Goal: Task Accomplishment & Management: Complete application form

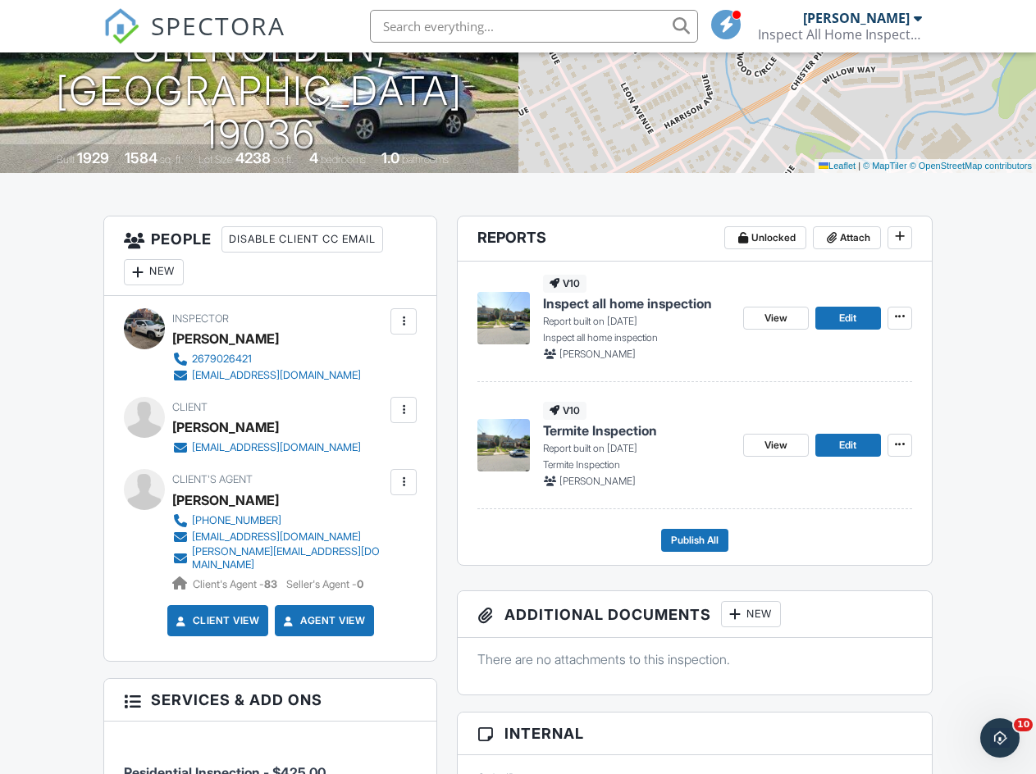
scroll to position [318, 0]
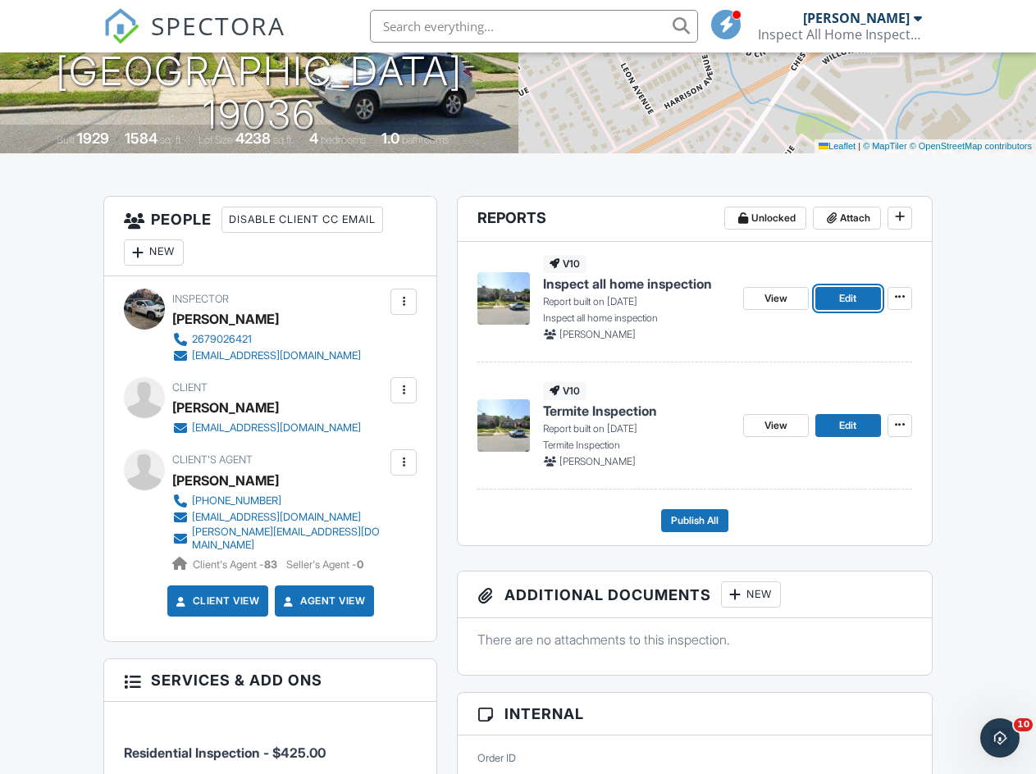
click at [843, 298] on span "Edit" at bounding box center [847, 298] width 17 height 16
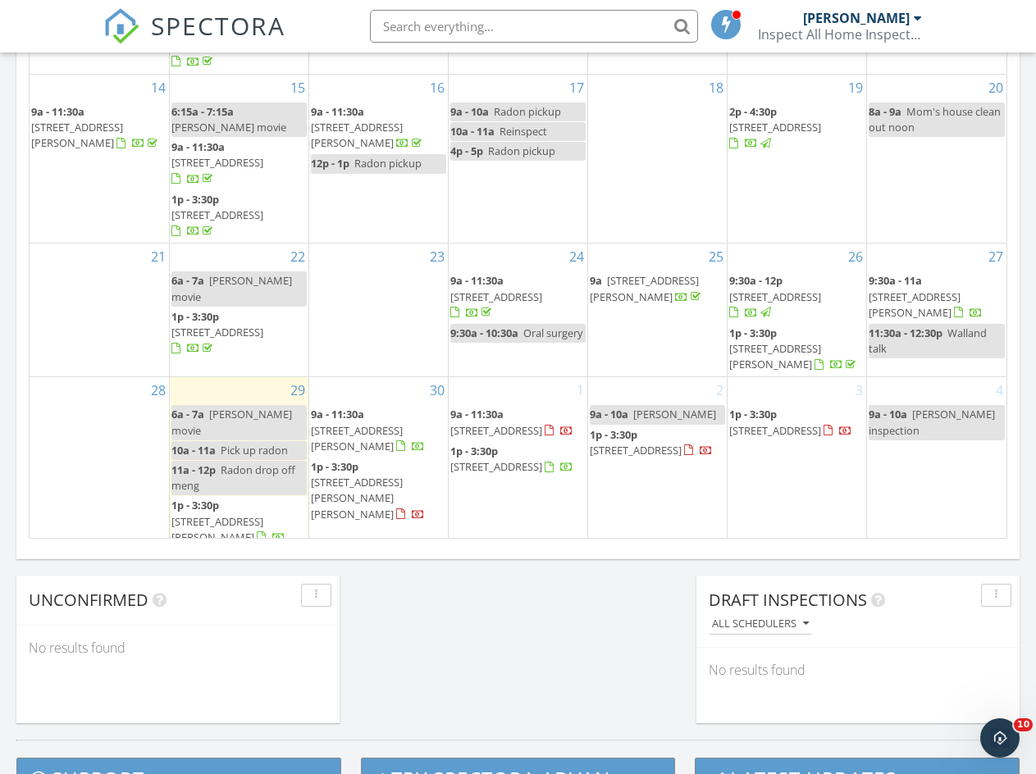
scroll to position [179, 0]
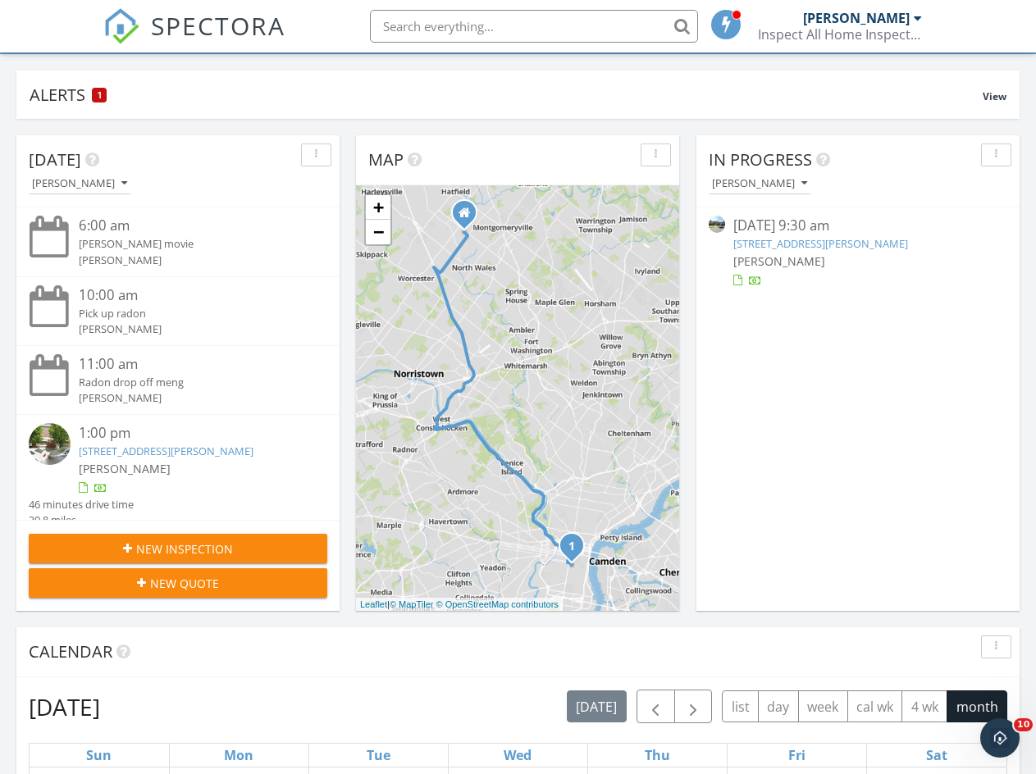
scroll to position [134, 0]
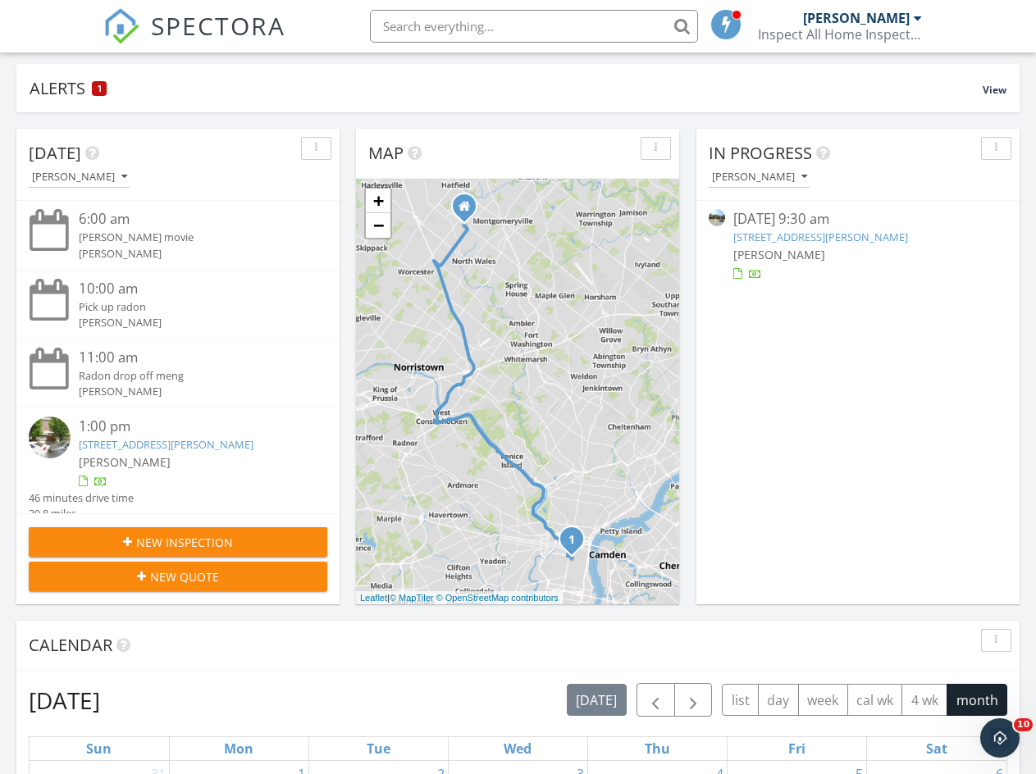
click at [826, 240] on link "437 S Scott Ave, Glenolden, PA 19036" at bounding box center [820, 237] width 175 height 15
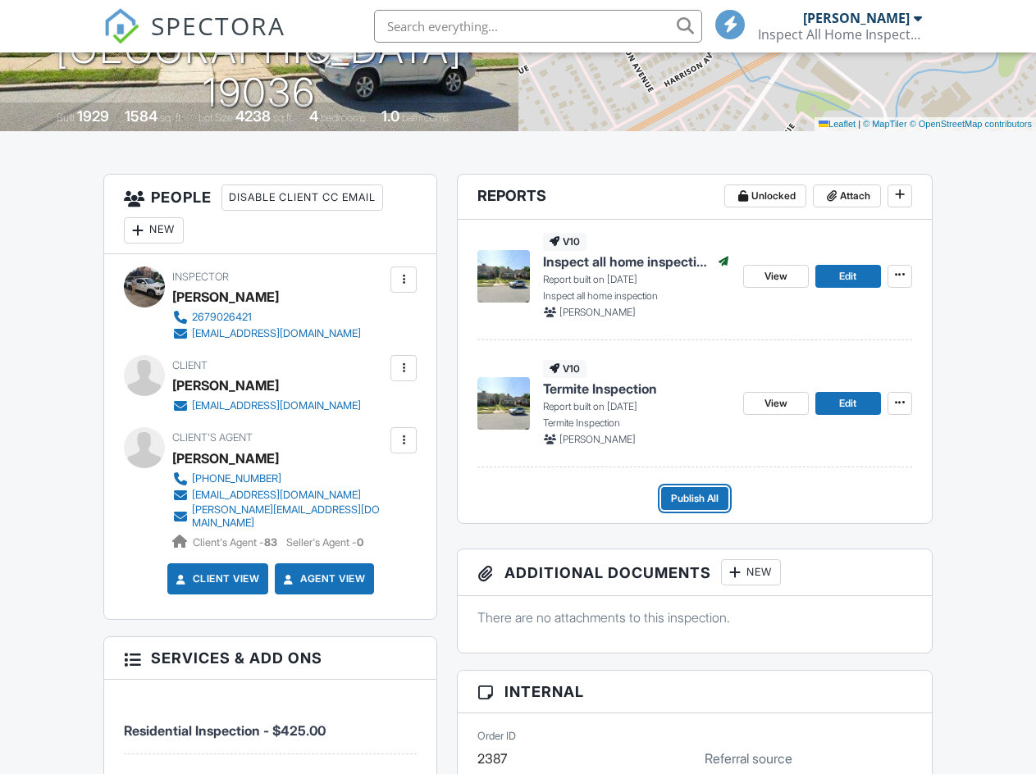
click at [699, 505] on span "Publish All" at bounding box center [695, 498] width 48 height 16
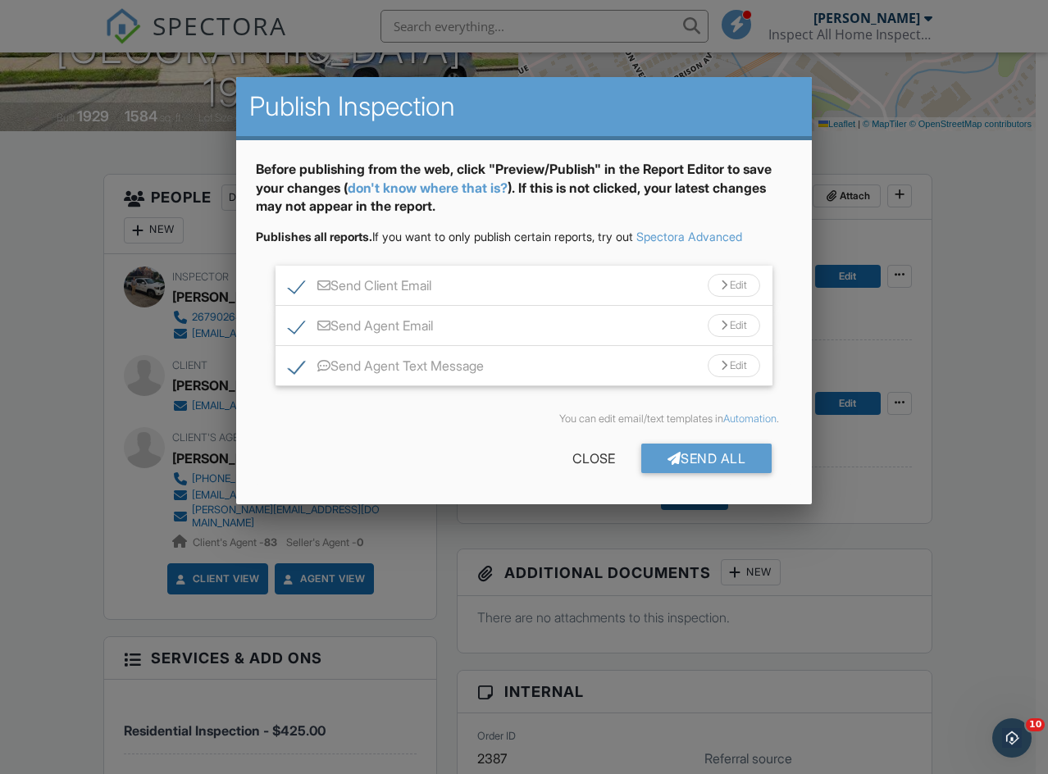
click at [279, 363] on div "Send Agent Text Message Edit" at bounding box center [525, 366] width 498 height 40
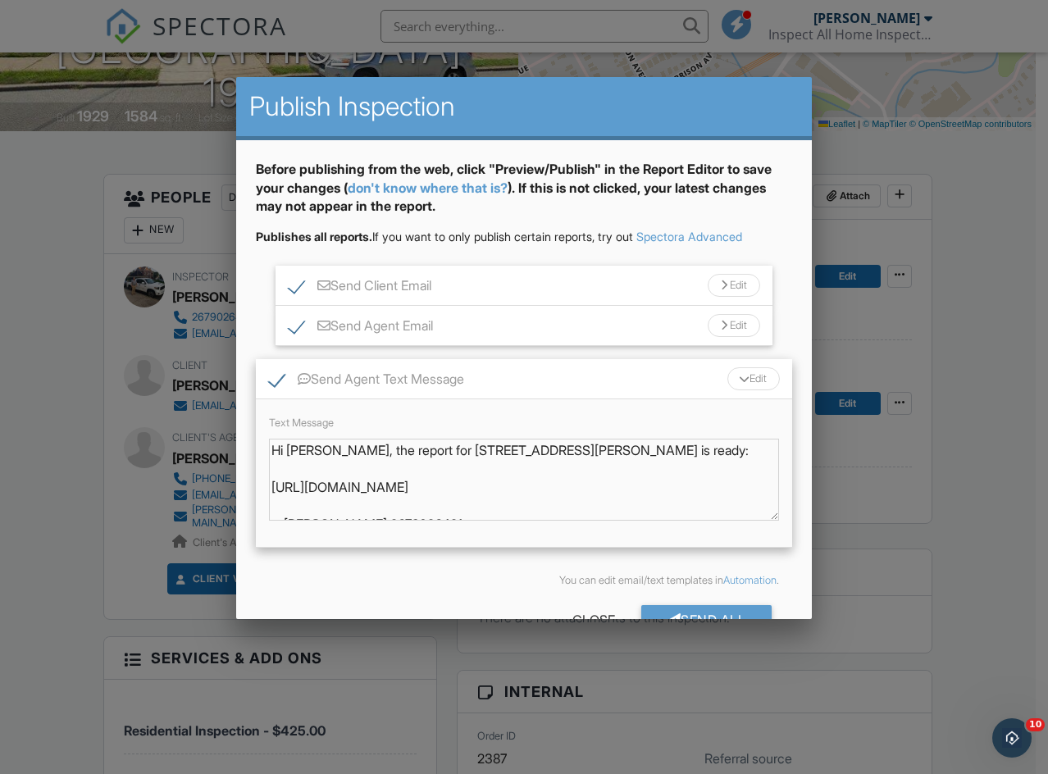
click at [269, 380] on label "Send Agent Text Message" at bounding box center [366, 381] width 195 height 21
checkbox input "false"
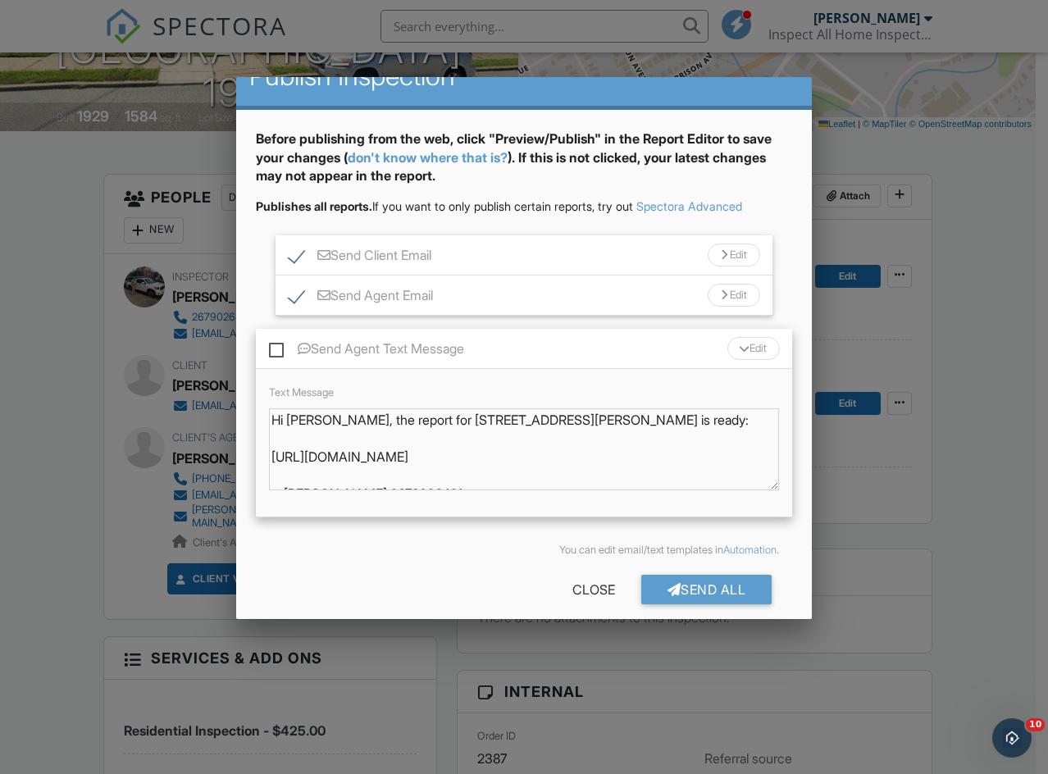
scroll to position [46, 0]
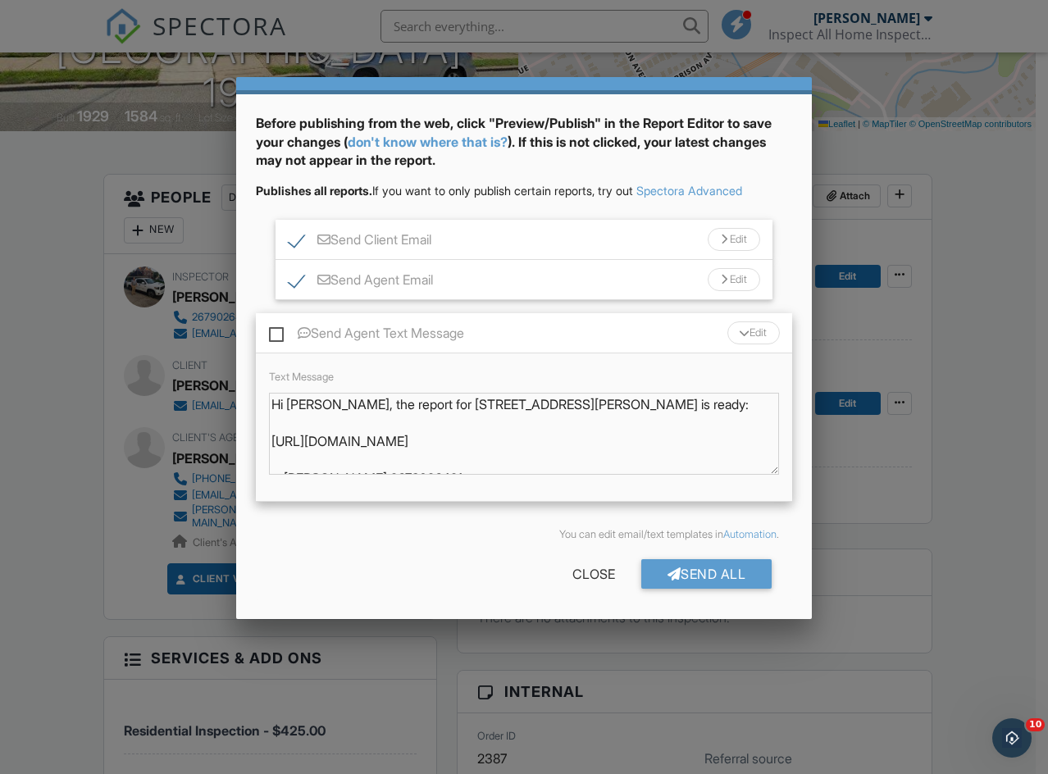
click at [707, 581] on div "Send All" at bounding box center [706, 574] width 131 height 30
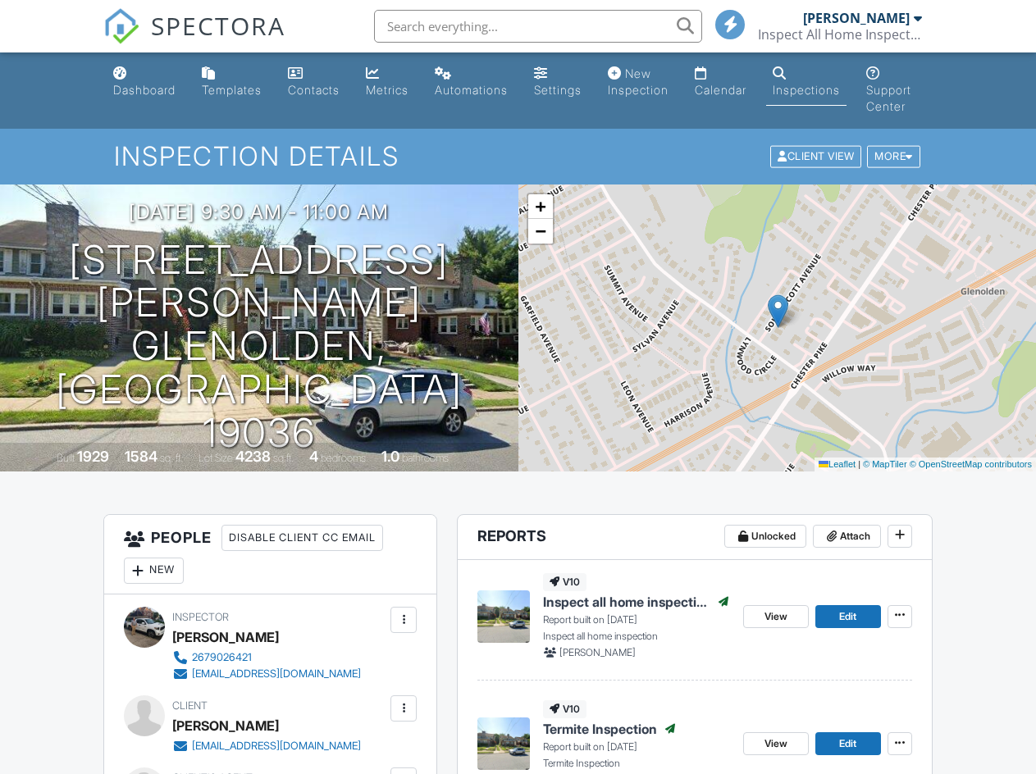
click at [152, 84] on div "Dashboard" at bounding box center [144, 90] width 62 height 14
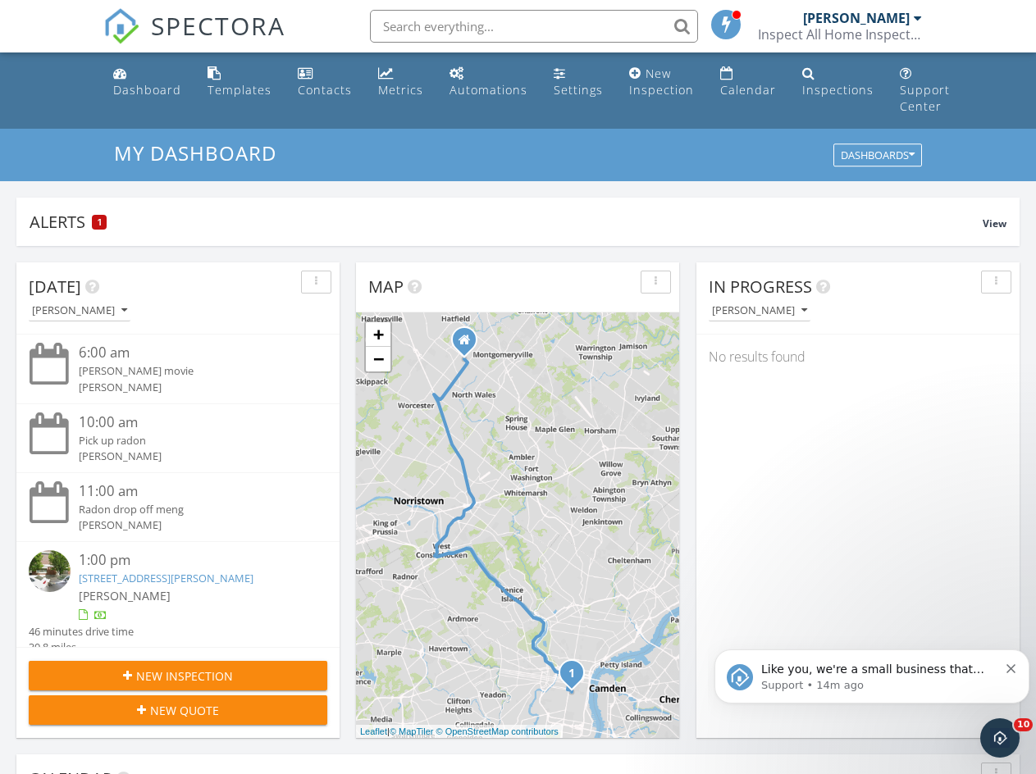
click at [318, 91] on div "Contacts" at bounding box center [325, 90] width 54 height 16
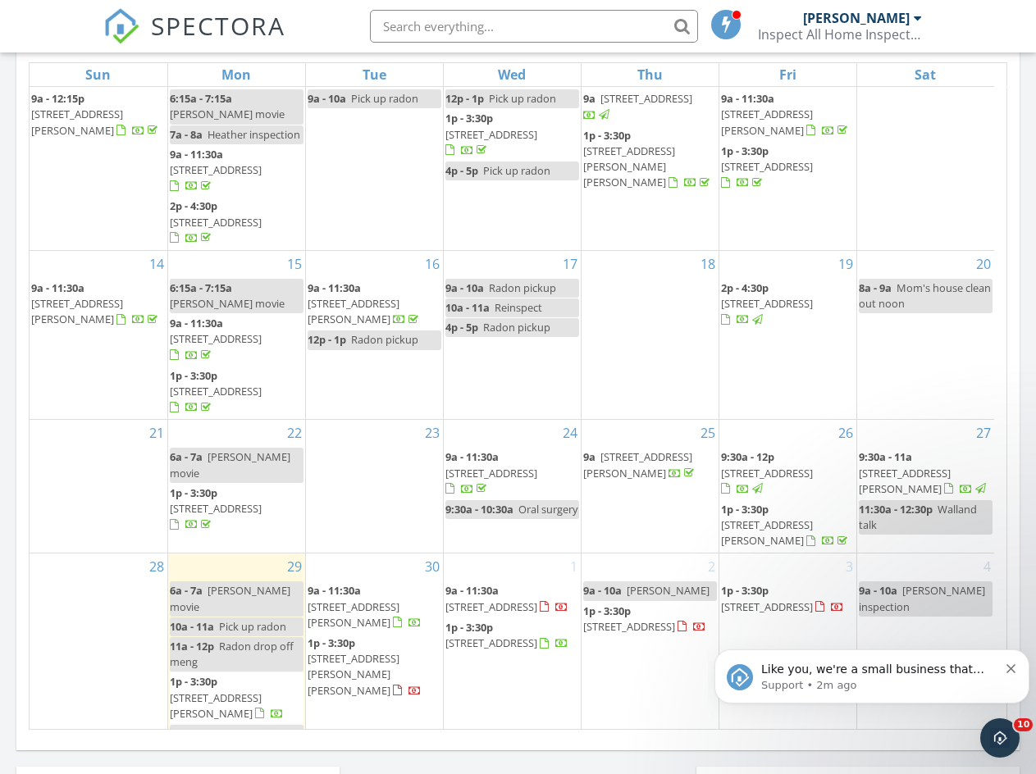
scroll to position [818, 0]
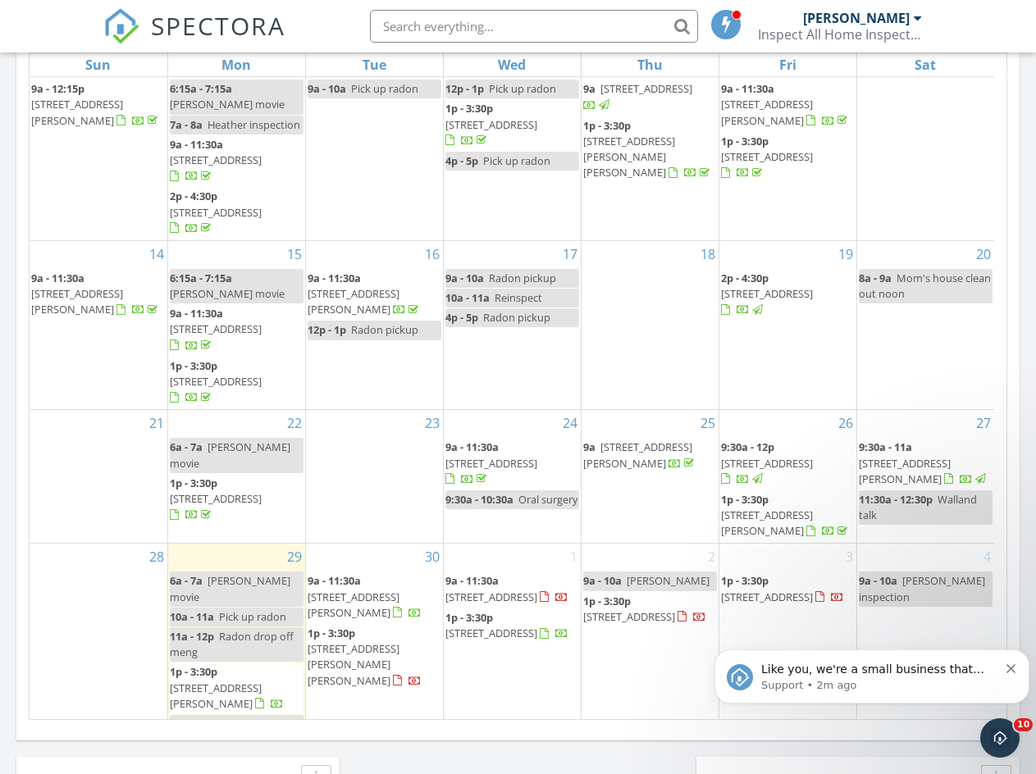
click at [783, 463] on span "524 Woodside Ave, Berwyn 19312" at bounding box center [767, 463] width 92 height 15
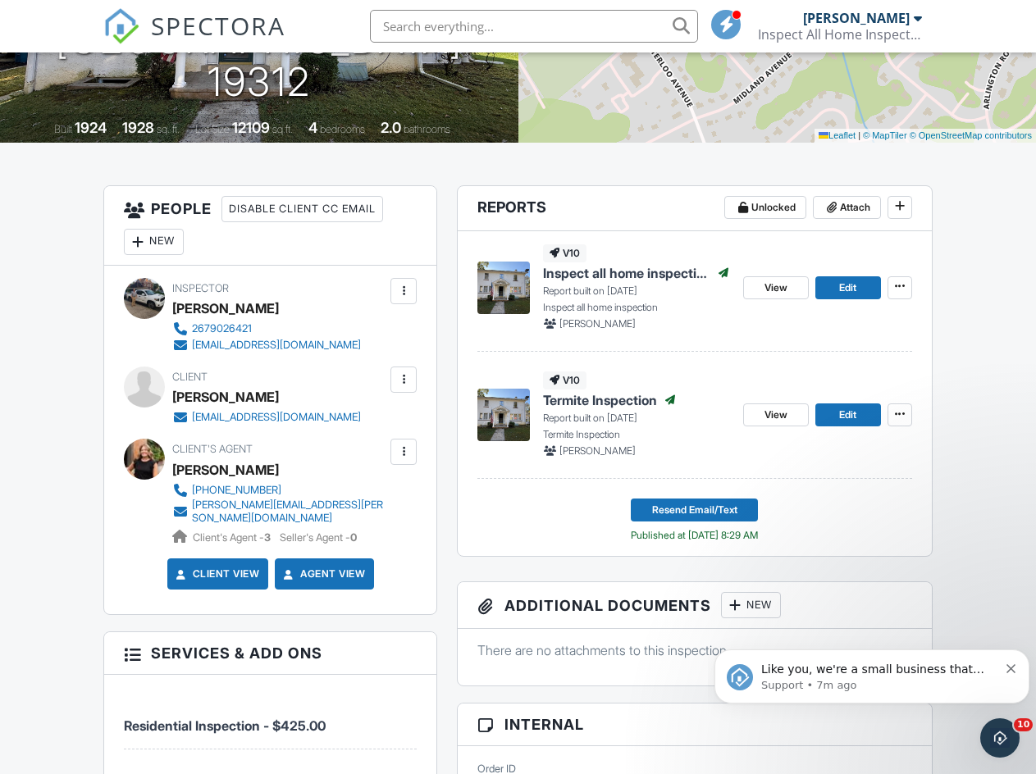
scroll to position [330, 0]
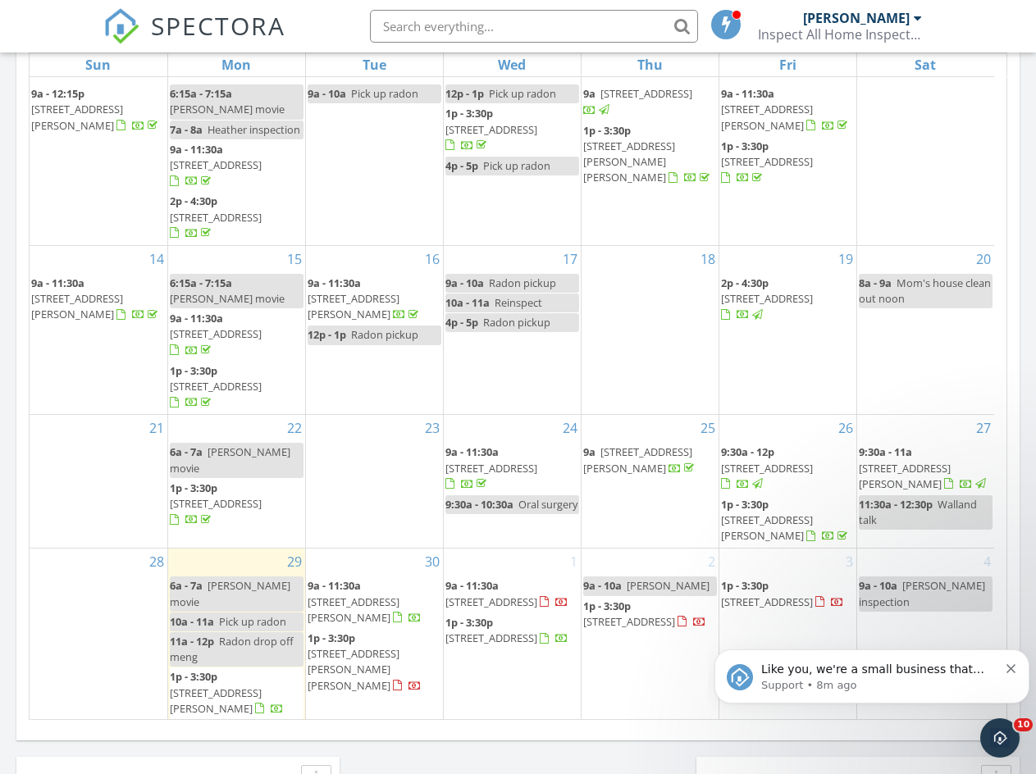
click at [774, 517] on span "[STREET_ADDRESS][PERSON_NAME]" at bounding box center [767, 528] width 92 height 30
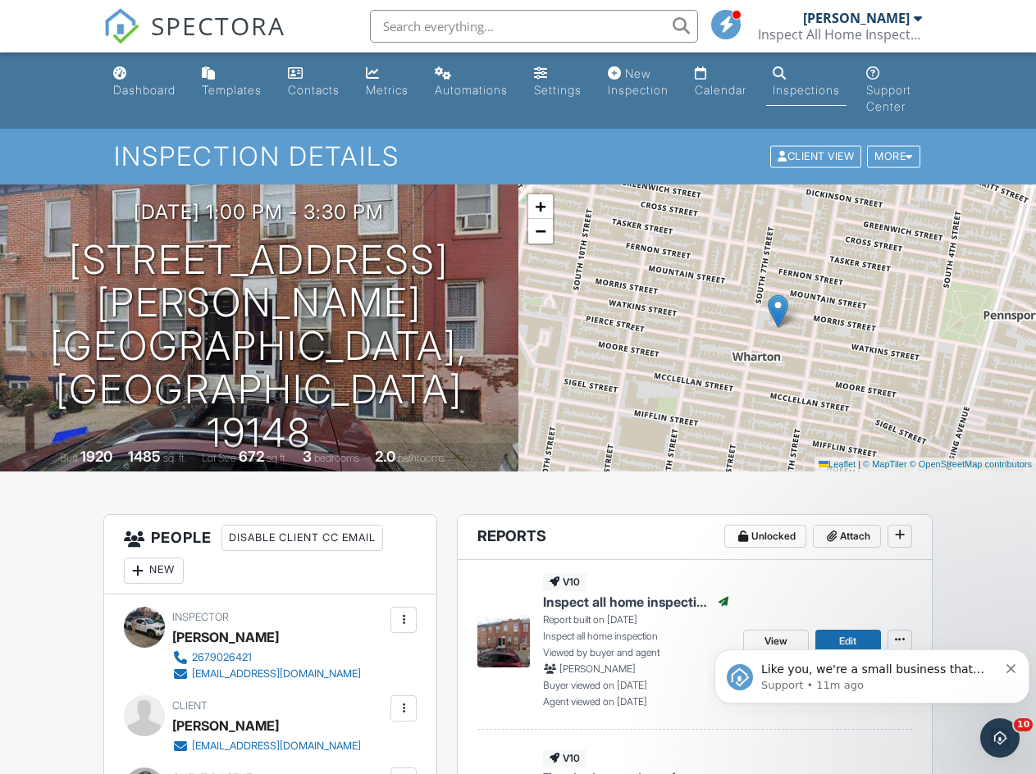
click at [126, 84] on div "Dashboard" at bounding box center [144, 90] width 62 height 14
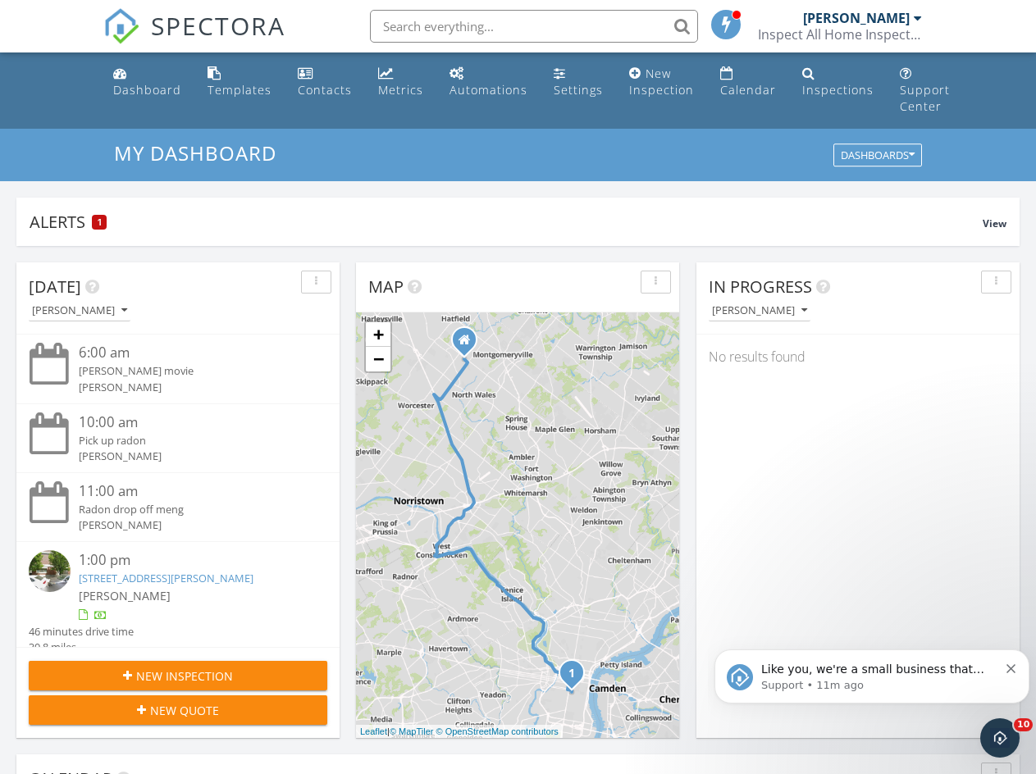
click at [207, 222] on div "Alerts 1" at bounding box center [506, 222] width 953 height 22
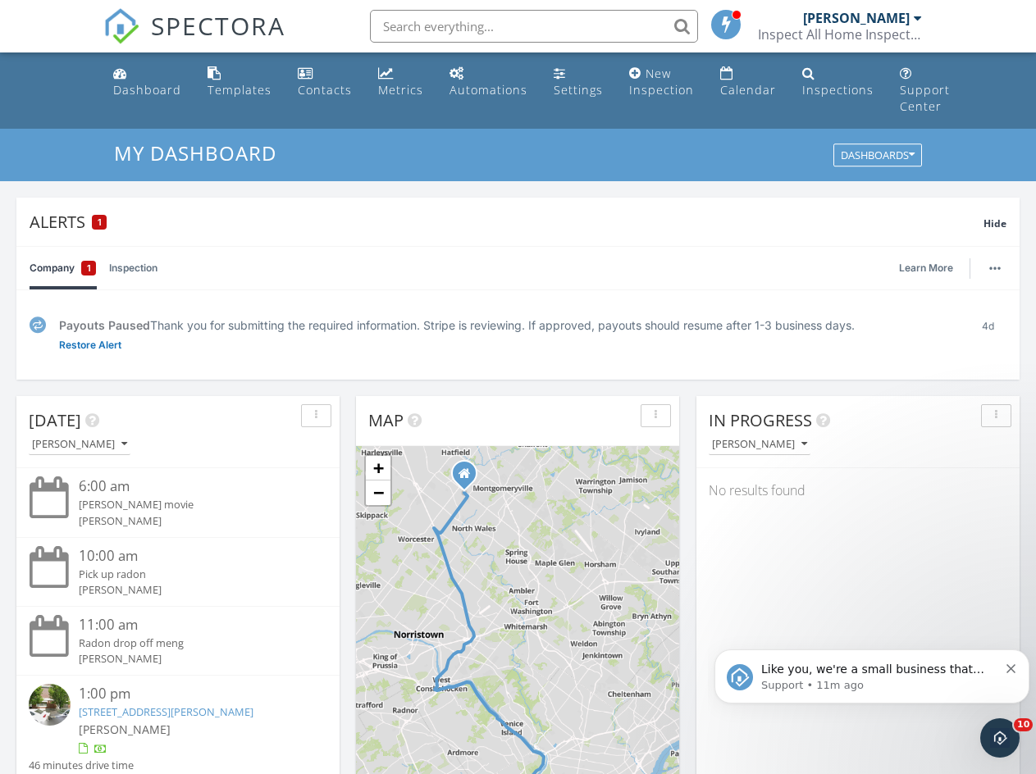
click at [207, 218] on div "Alerts 1" at bounding box center [507, 222] width 954 height 22
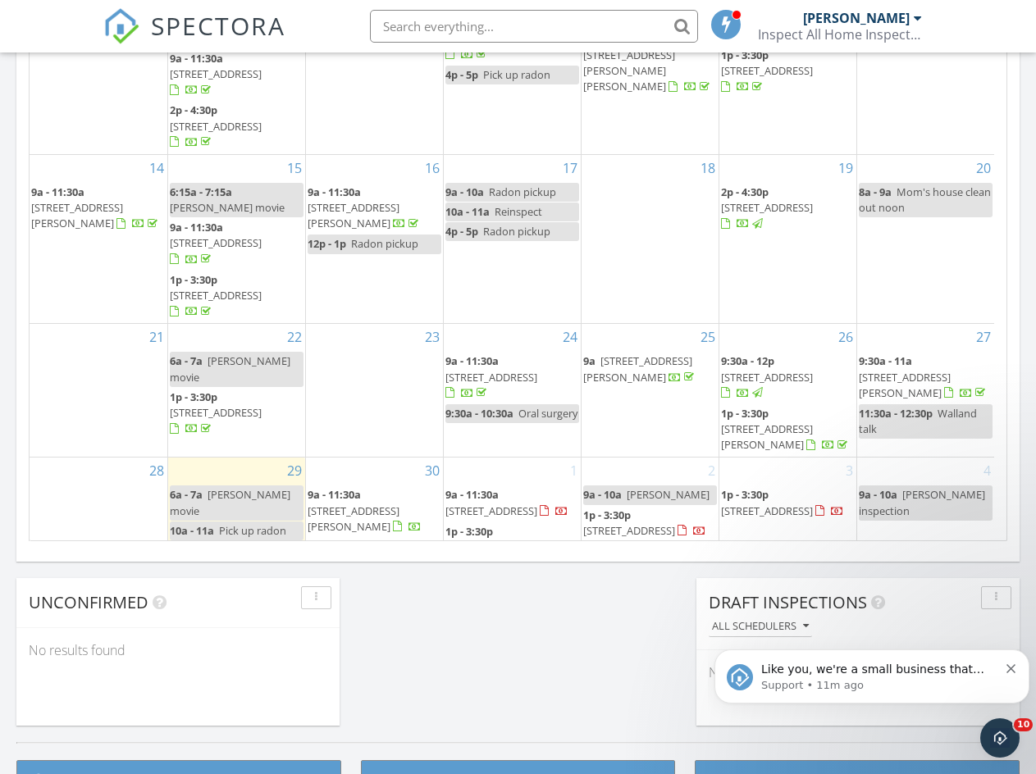
scroll to position [179, 0]
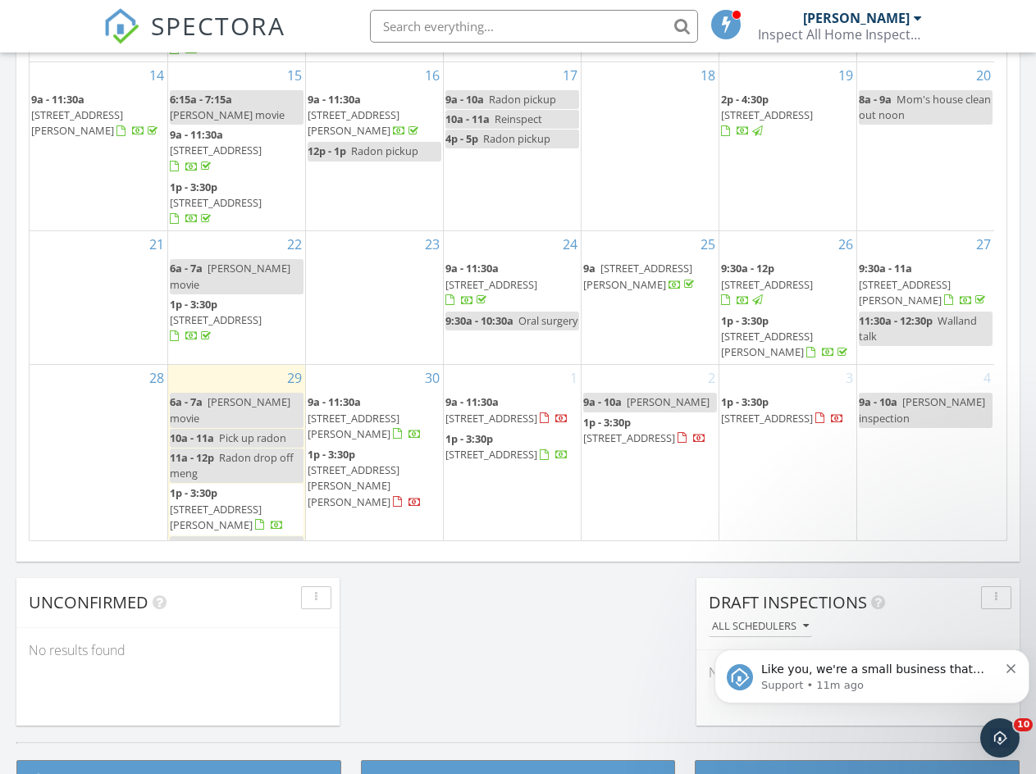
click at [909, 407] on span "Burrell inspection" at bounding box center [922, 409] width 126 height 30
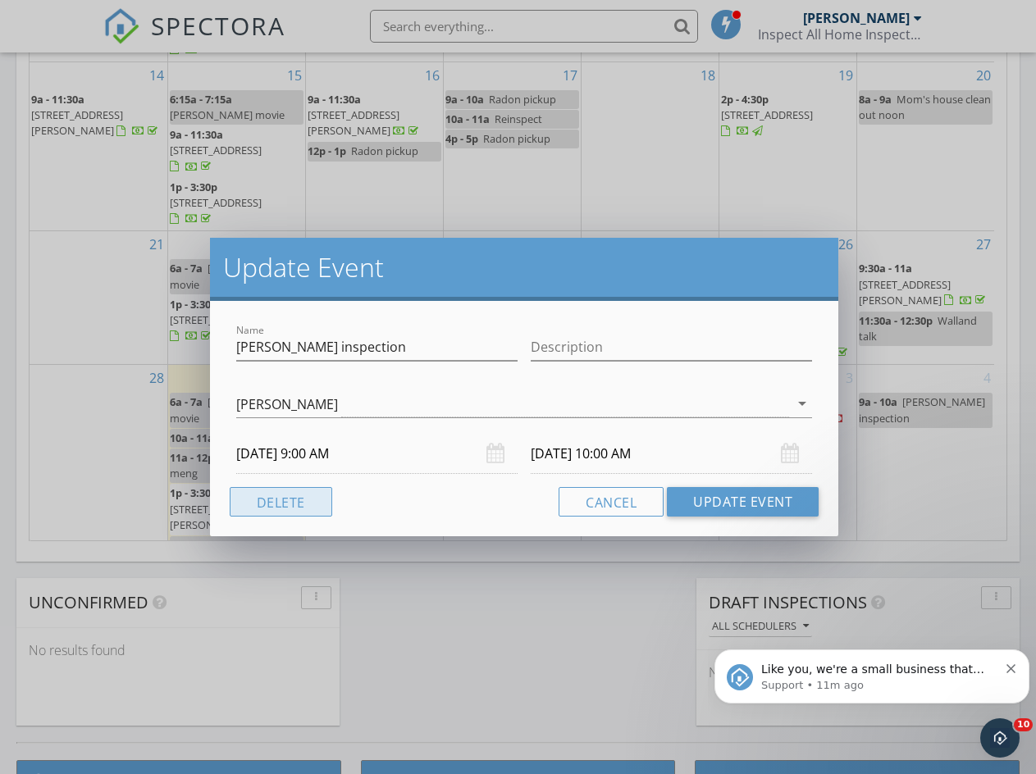
click at [308, 504] on button "Delete" at bounding box center [281, 502] width 103 height 30
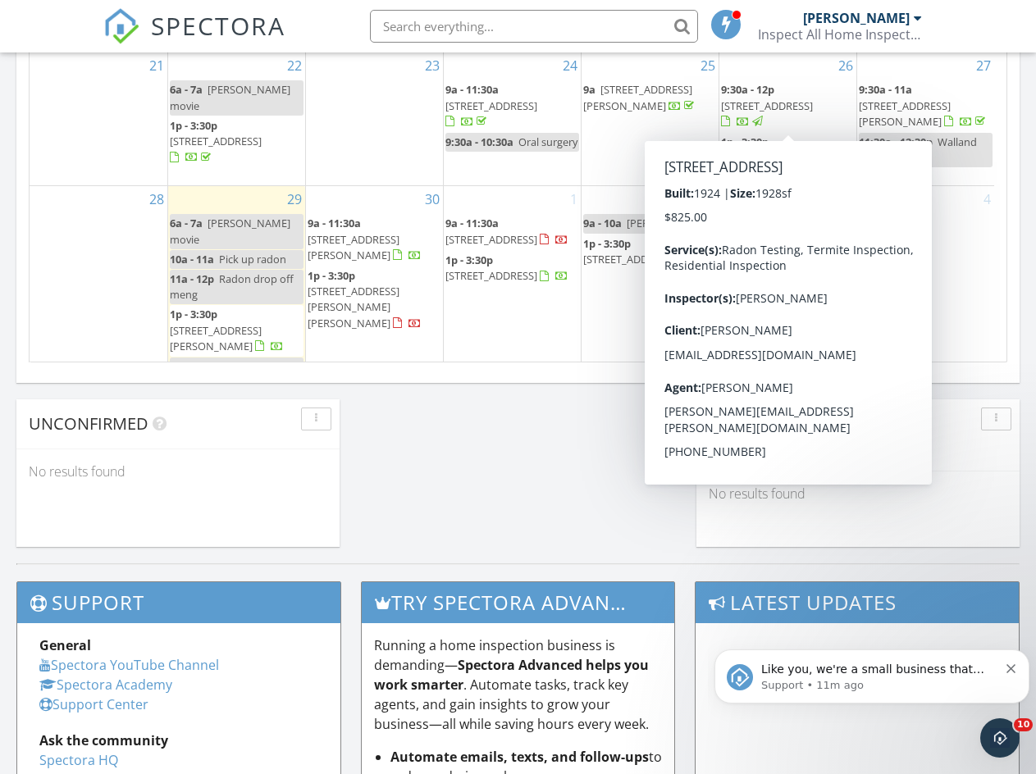
click at [945, 222] on div "4" at bounding box center [926, 282] width 138 height 192
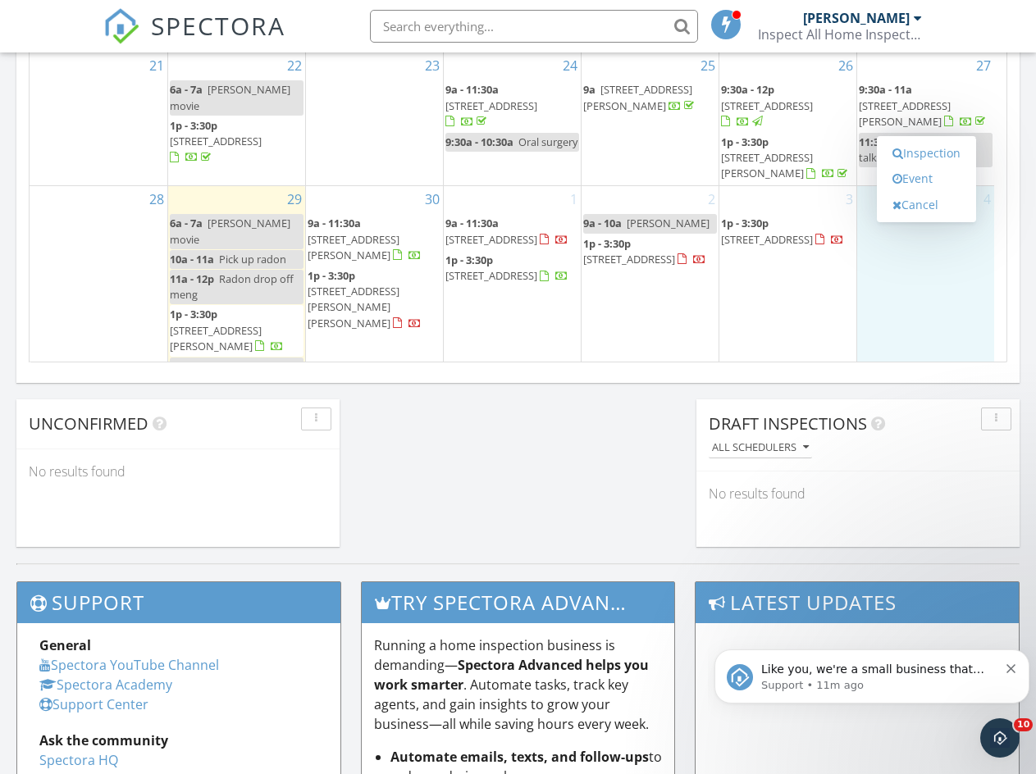
click at [913, 153] on link "Inspection" at bounding box center [926, 153] width 84 height 26
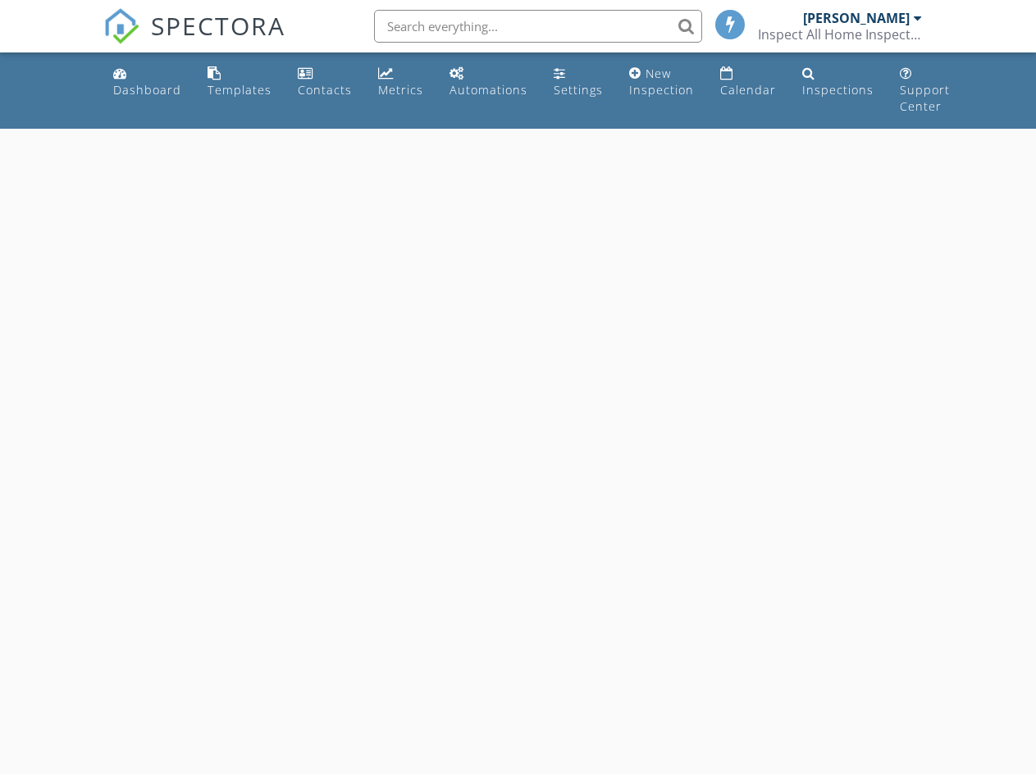
select select "9"
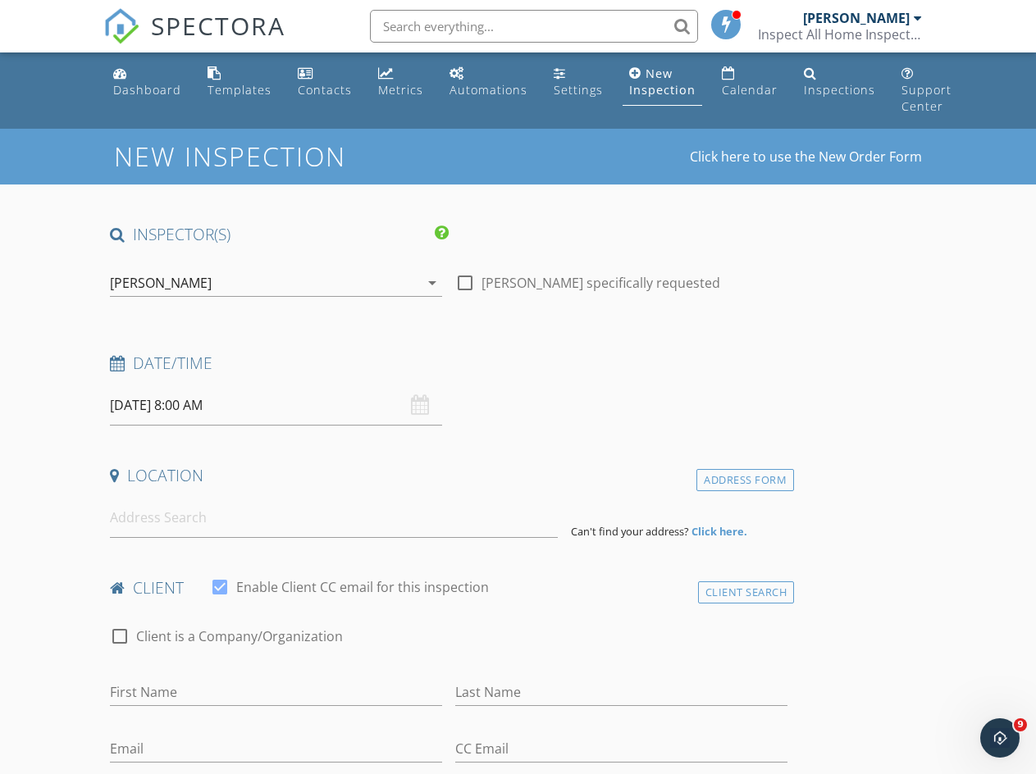
click at [167, 405] on input "[DATE] 8:00 AM" at bounding box center [276, 405] width 332 height 40
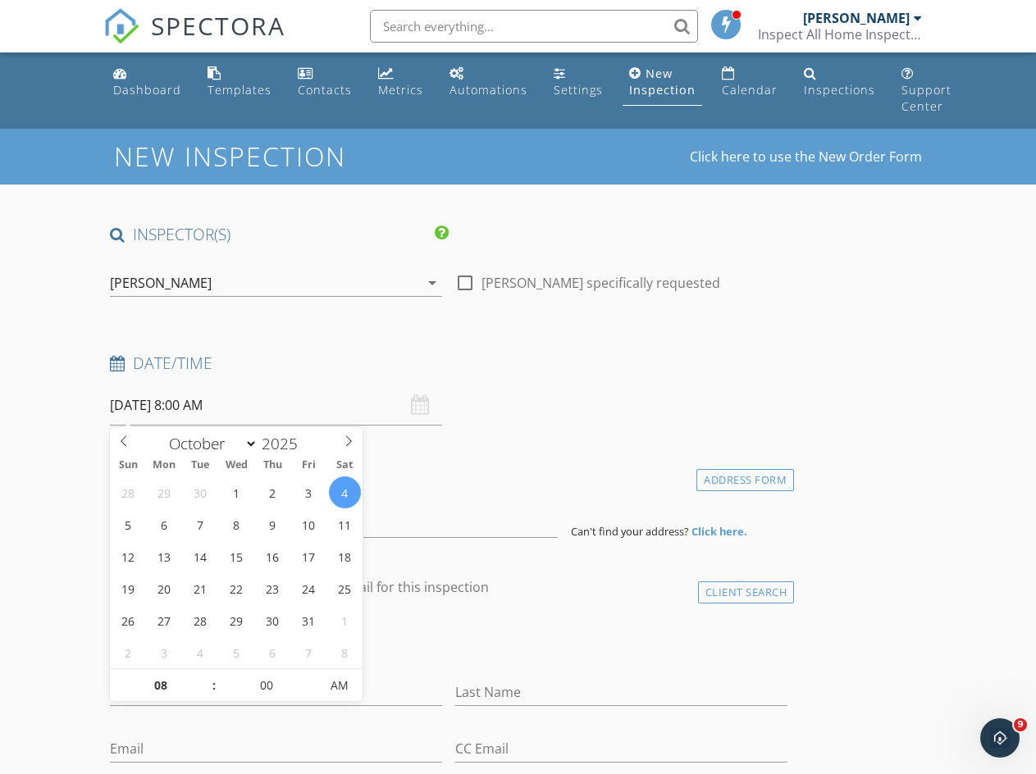
type input "09"
type input "[DATE] 9:00 AM"
click at [205, 675] on span at bounding box center [204, 677] width 11 height 16
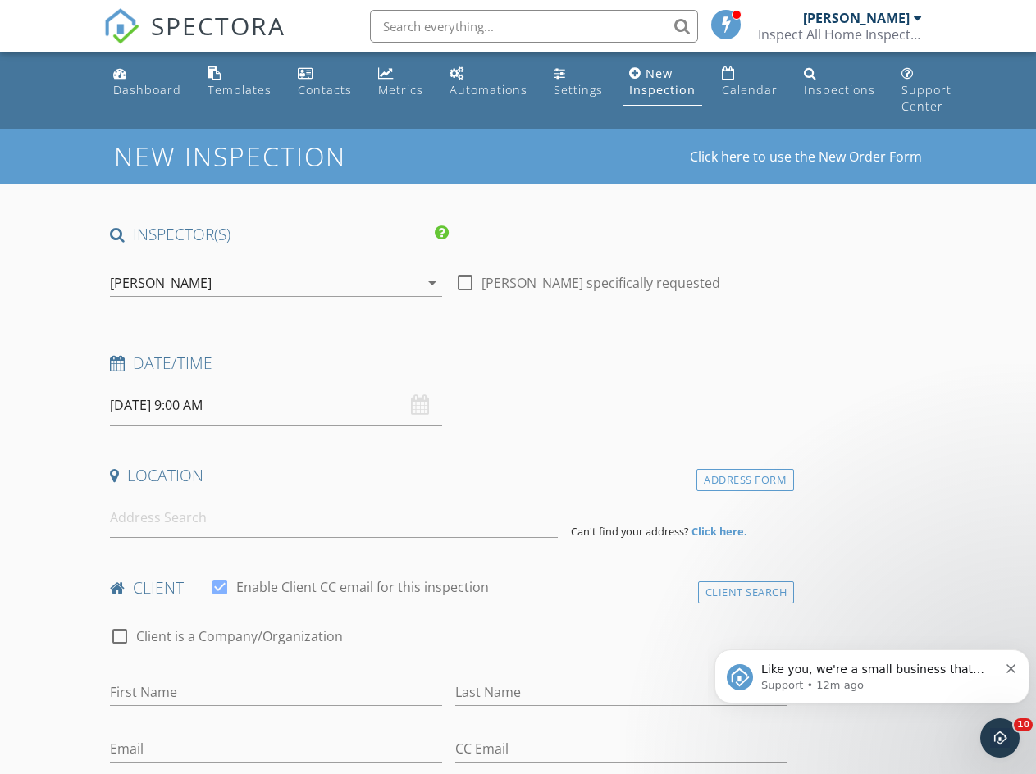
click at [399, 425] on div "Date/Time [DATE] 9:00 AM" at bounding box center [448, 389] width 690 height 73
click at [176, 522] on input at bounding box center [333, 518] width 447 height 40
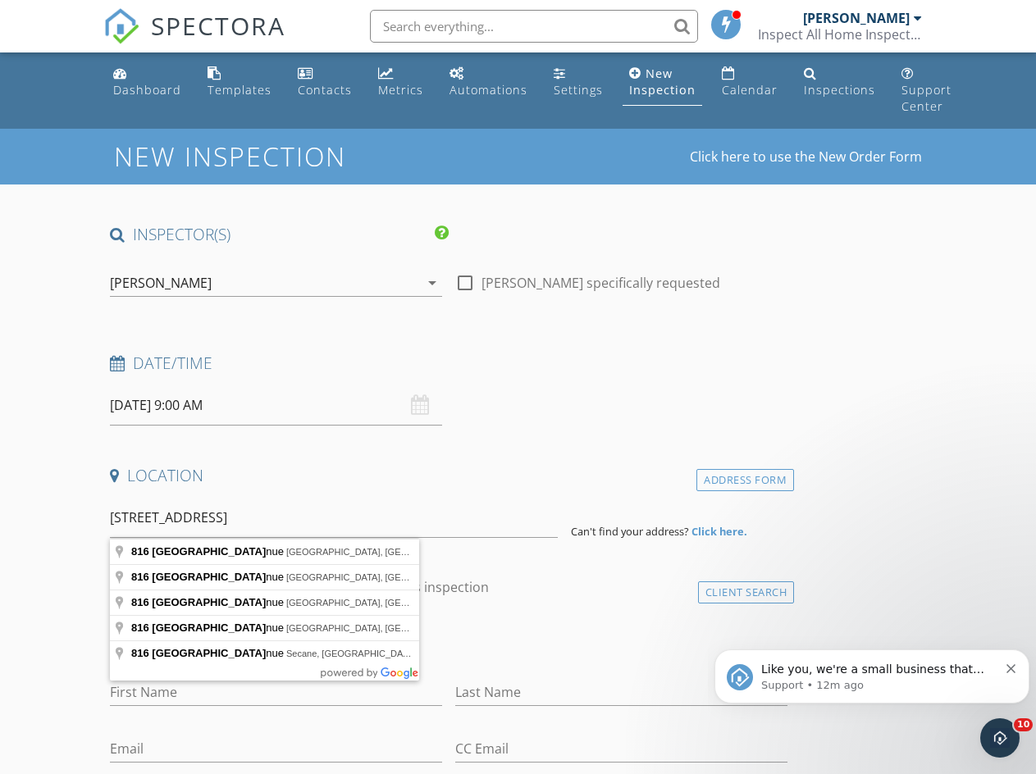
type input "[STREET_ADDRESS]"
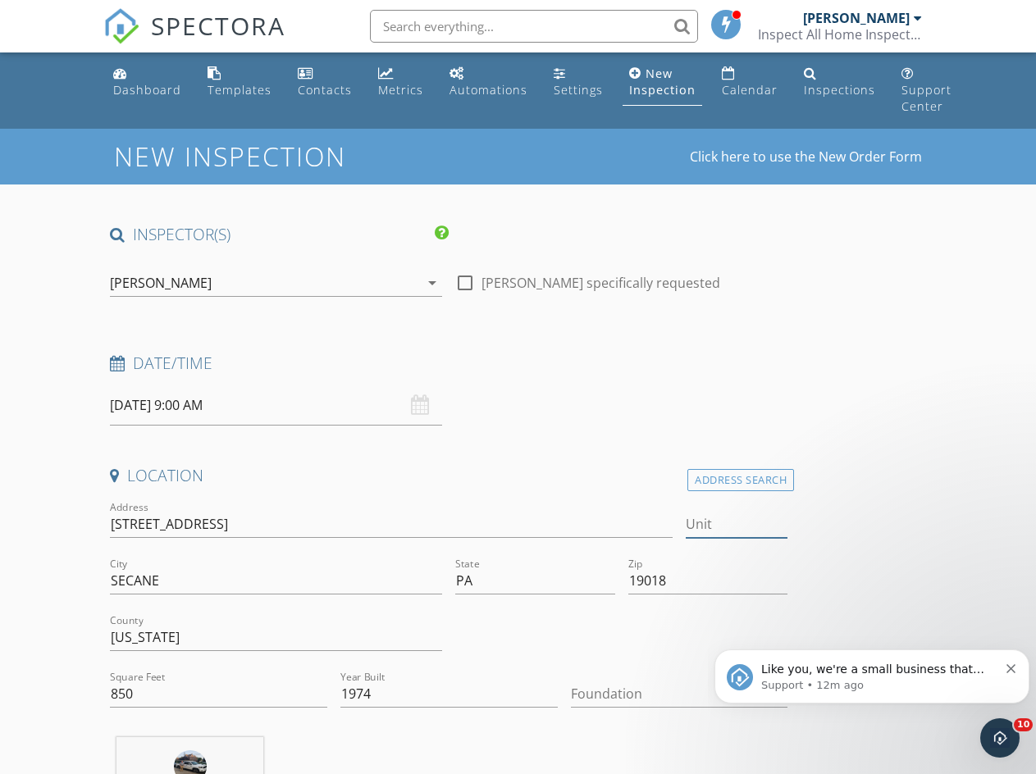
click at [686, 527] on input "Unit" at bounding box center [737, 524] width 102 height 27
type input "K1"
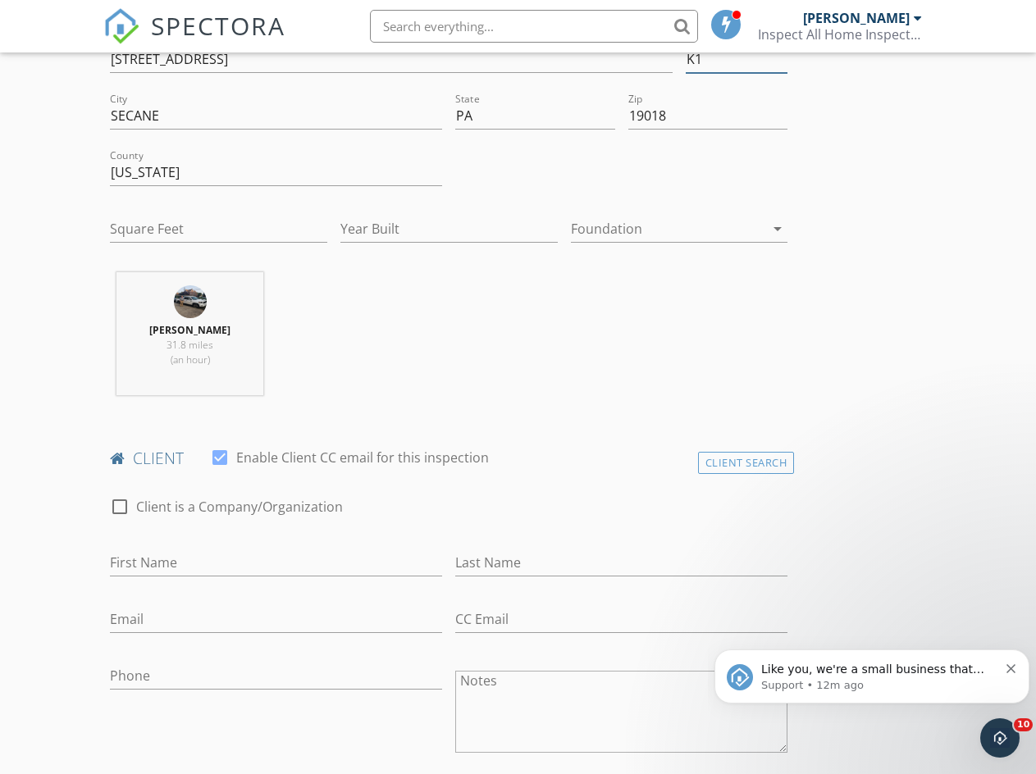
scroll to position [472, 0]
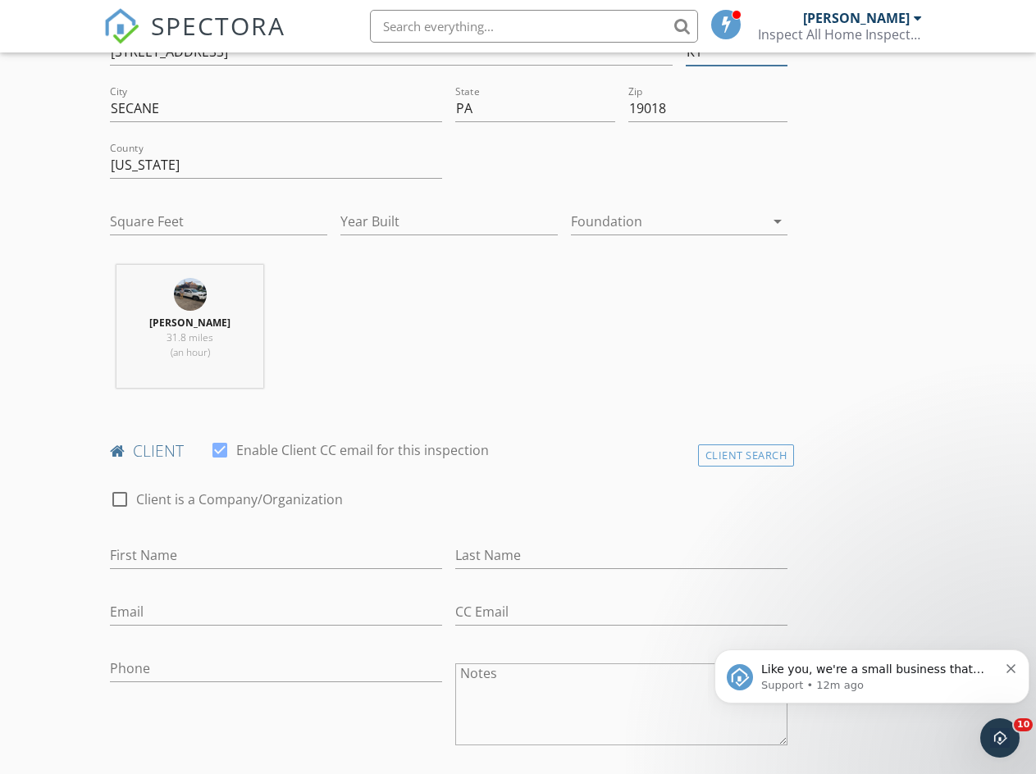
type input "K1"
click at [195, 551] on input "First Name" at bounding box center [276, 555] width 332 height 27
type input "Tavii"
click at [455, 556] on input "Last Name" at bounding box center [621, 555] width 332 height 27
type input "[PERSON_NAME]"
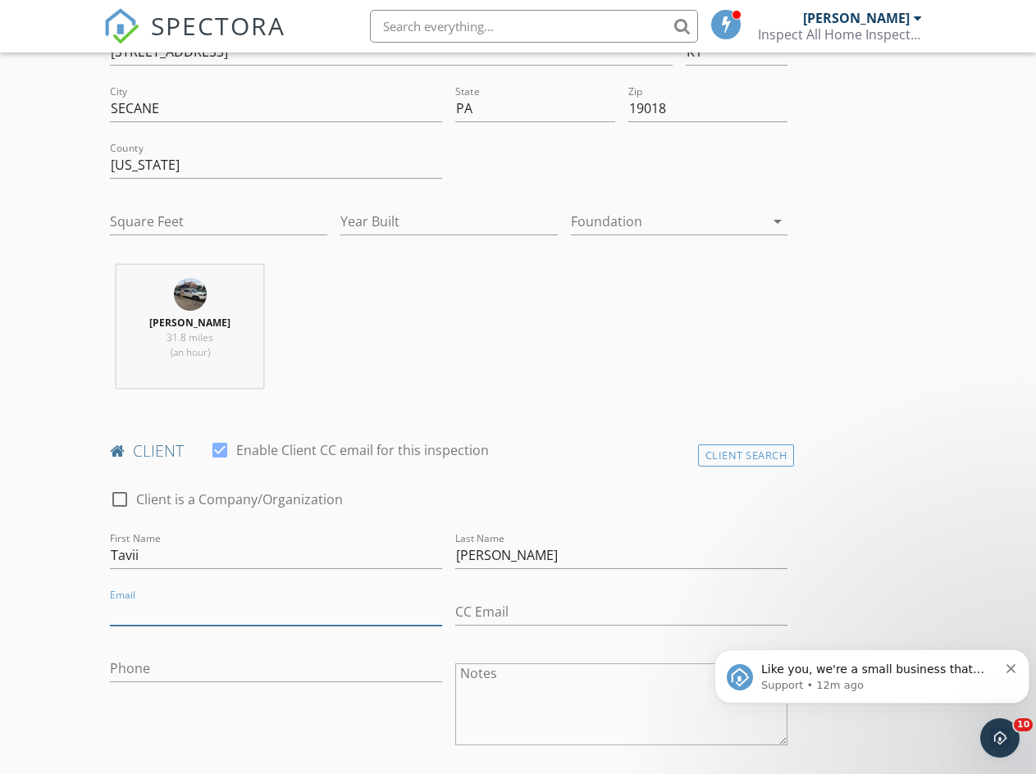
click at [191, 610] on input "Email" at bounding box center [276, 612] width 332 height 27
type input "[EMAIL_ADDRESS][DOMAIN_NAME]"
click at [455, 609] on input "CC Email" at bounding box center [621, 612] width 332 height 27
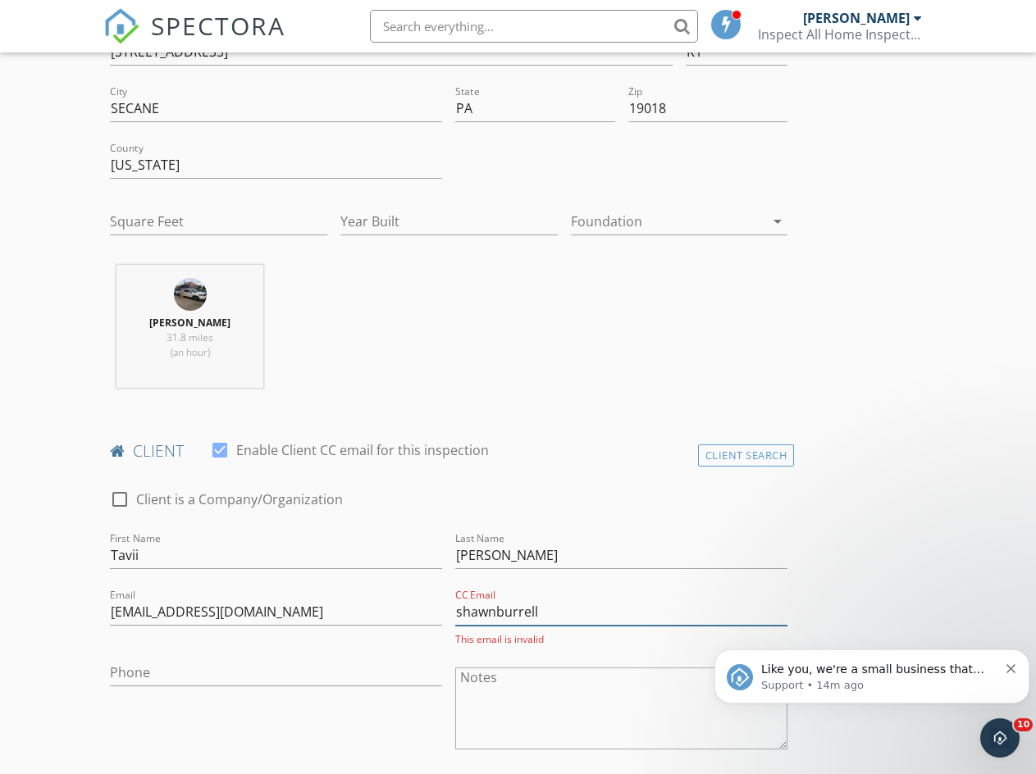
type input "shawnburrell"
drag, startPoint x: 441, startPoint y: 608, endPoint x: 341, endPoint y: 611, distance: 100.1
click at [341, 611] on div "check_box_outline_blank Client is a Company/Organization First Name Tavii Last …" at bounding box center [448, 687] width 690 height 429
click at [455, 612] on input "CC Email" at bounding box center [621, 612] width 332 height 27
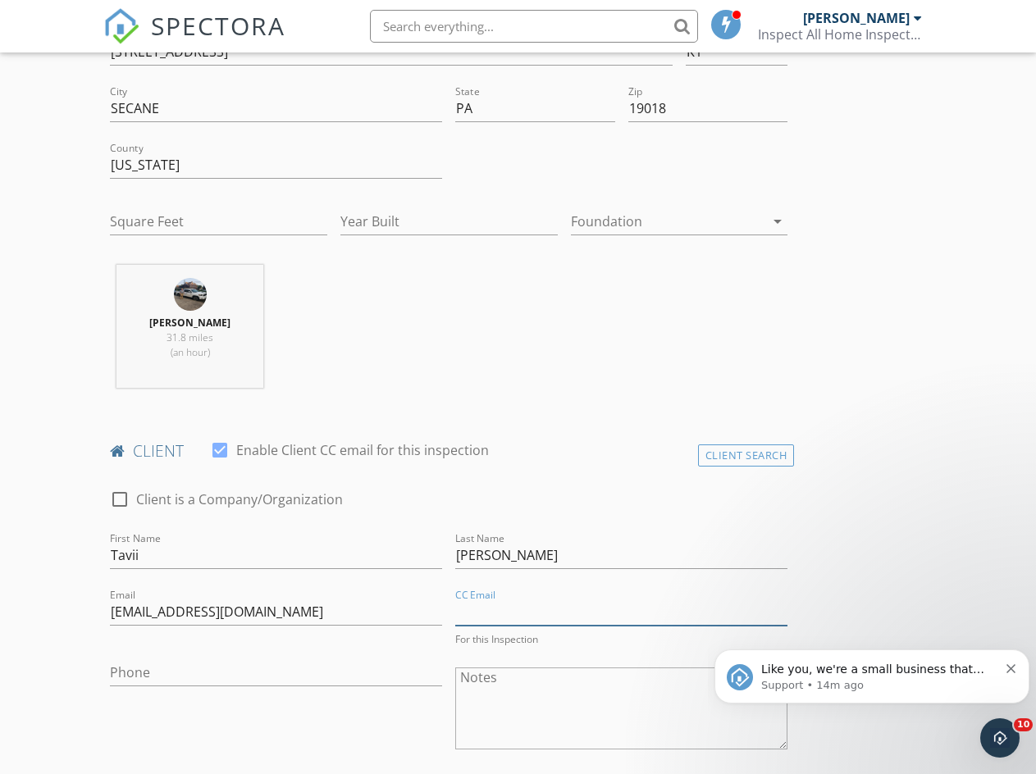
paste input "sqburrell@aol.com"
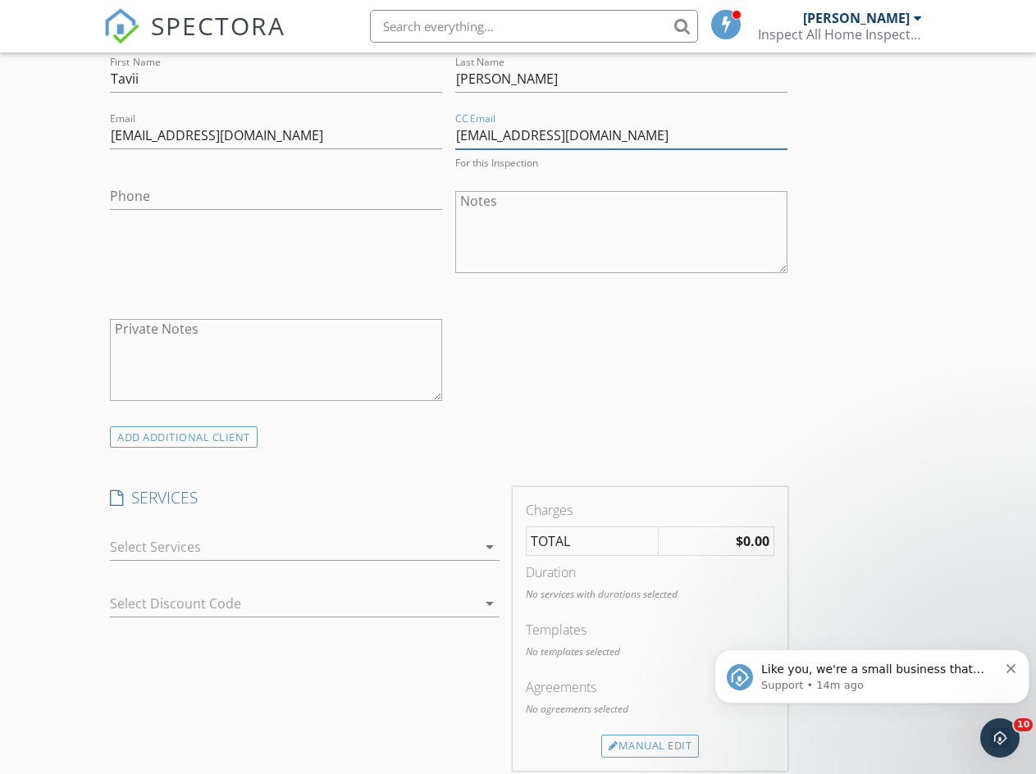
scroll to position [973, 0]
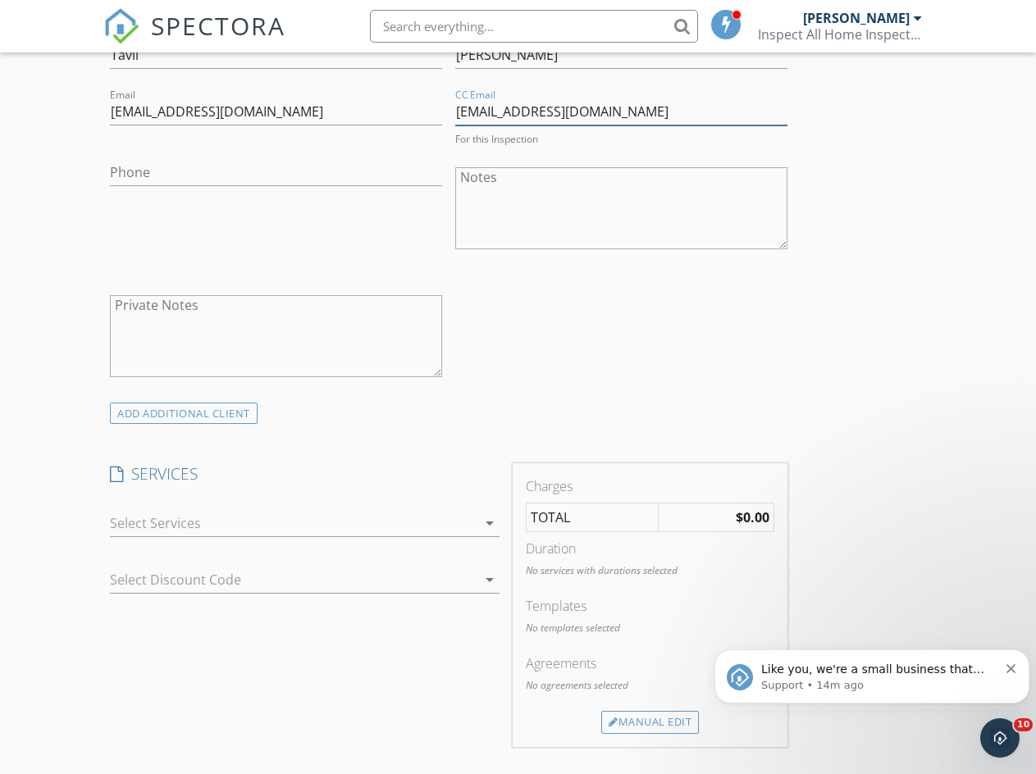
type input "sqburrell@aol.com"
click at [480, 521] on icon "arrow_drop_down" at bounding box center [490, 523] width 20 height 20
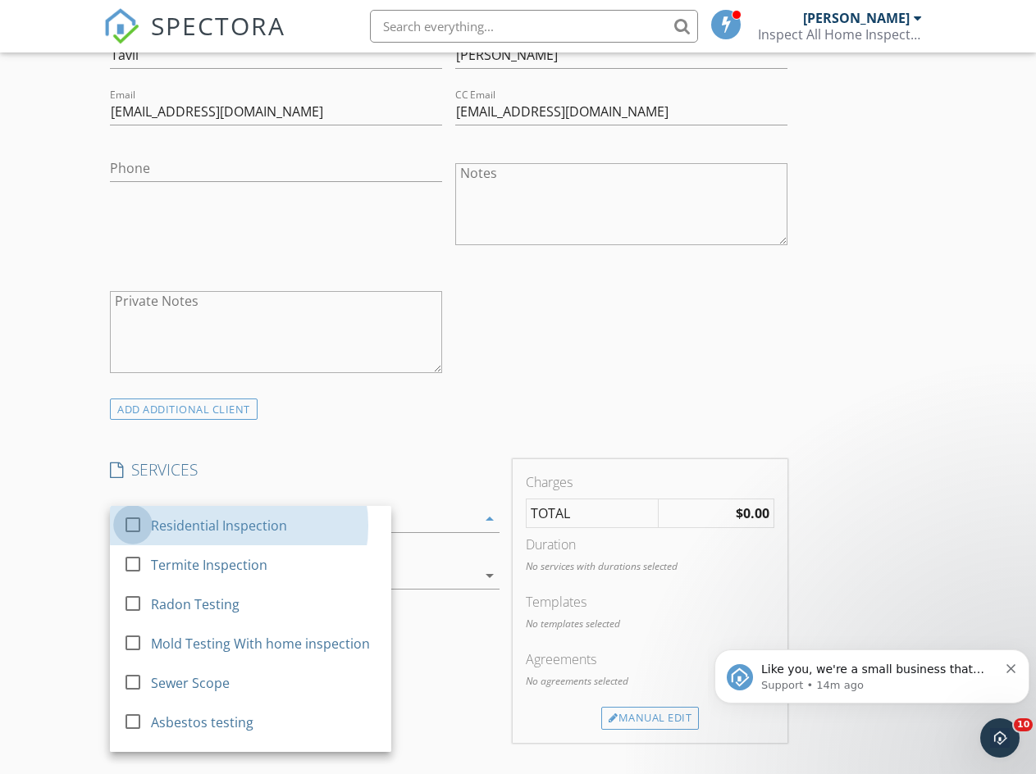
click at [133, 525] on div at bounding box center [133, 524] width 28 height 28
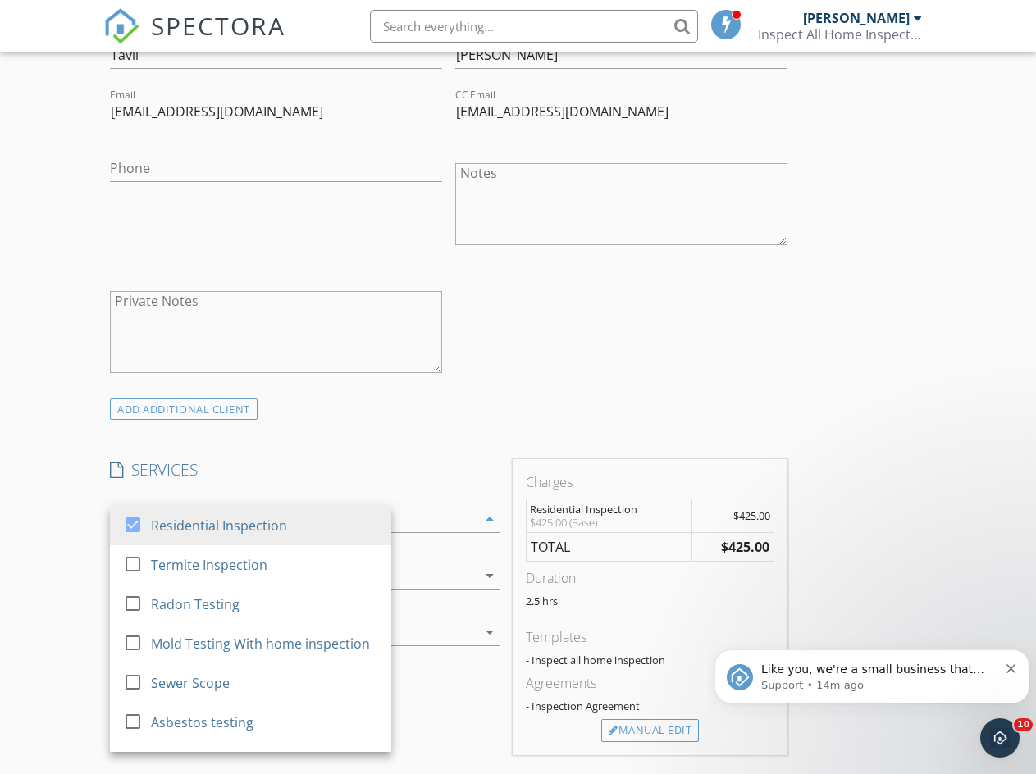
click at [601, 740] on div "Manual Edit" at bounding box center [650, 730] width 98 height 23
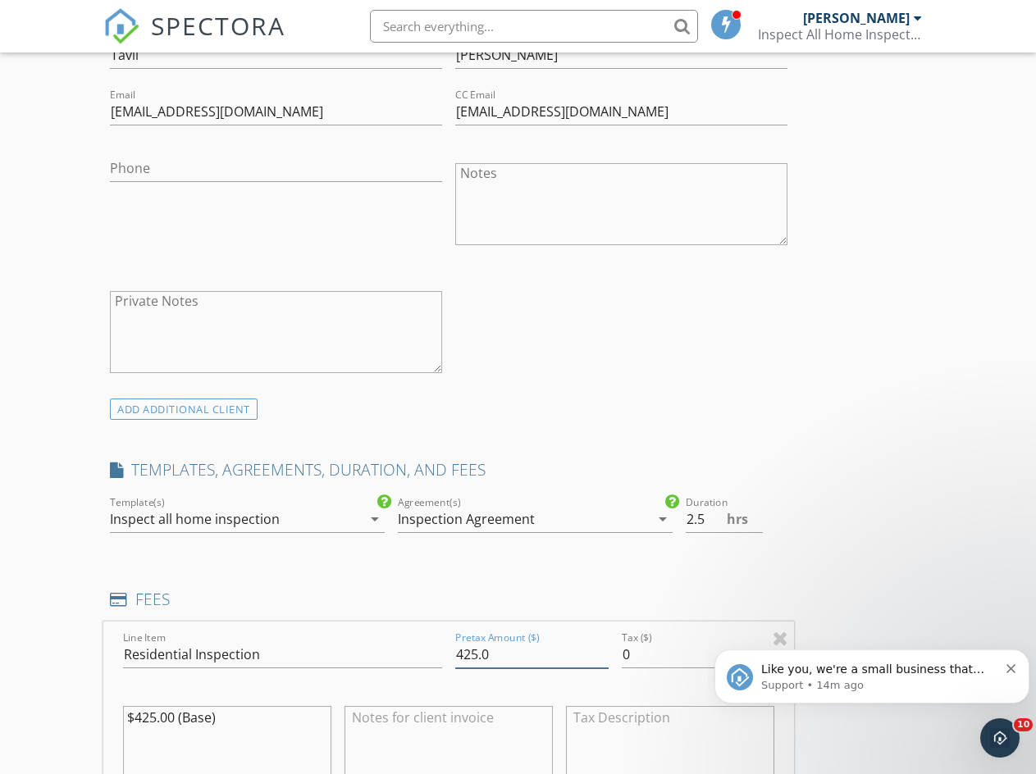
click at [455, 668] on input "425.0" at bounding box center [531, 654] width 153 height 27
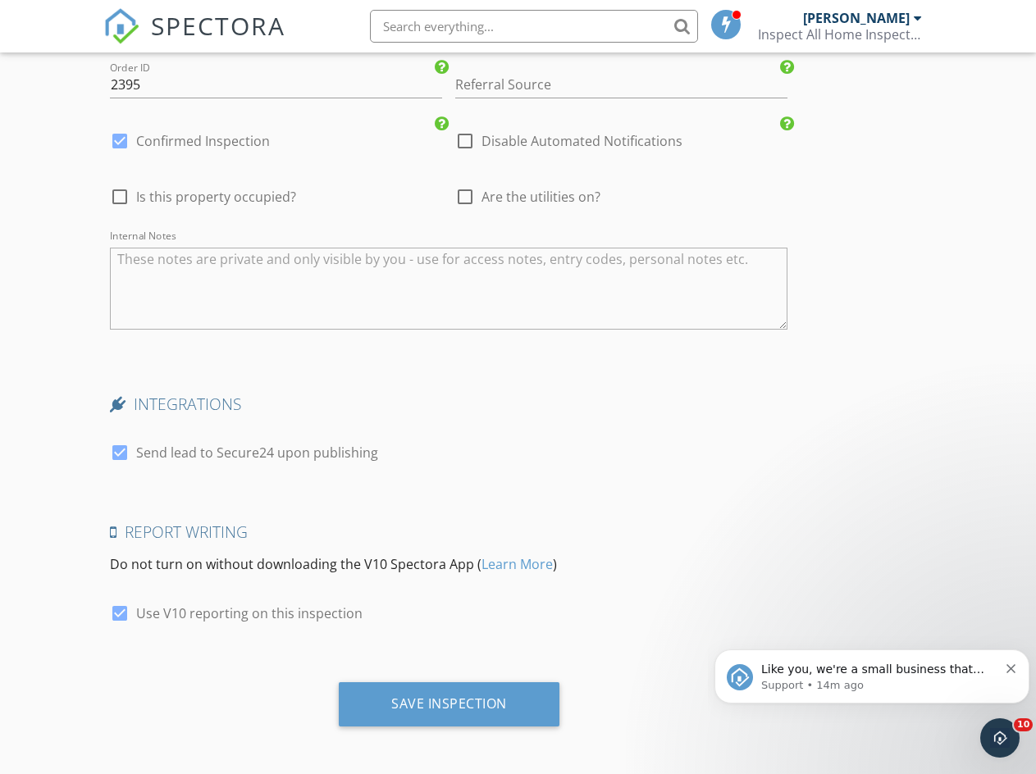
scroll to position [2555, 0]
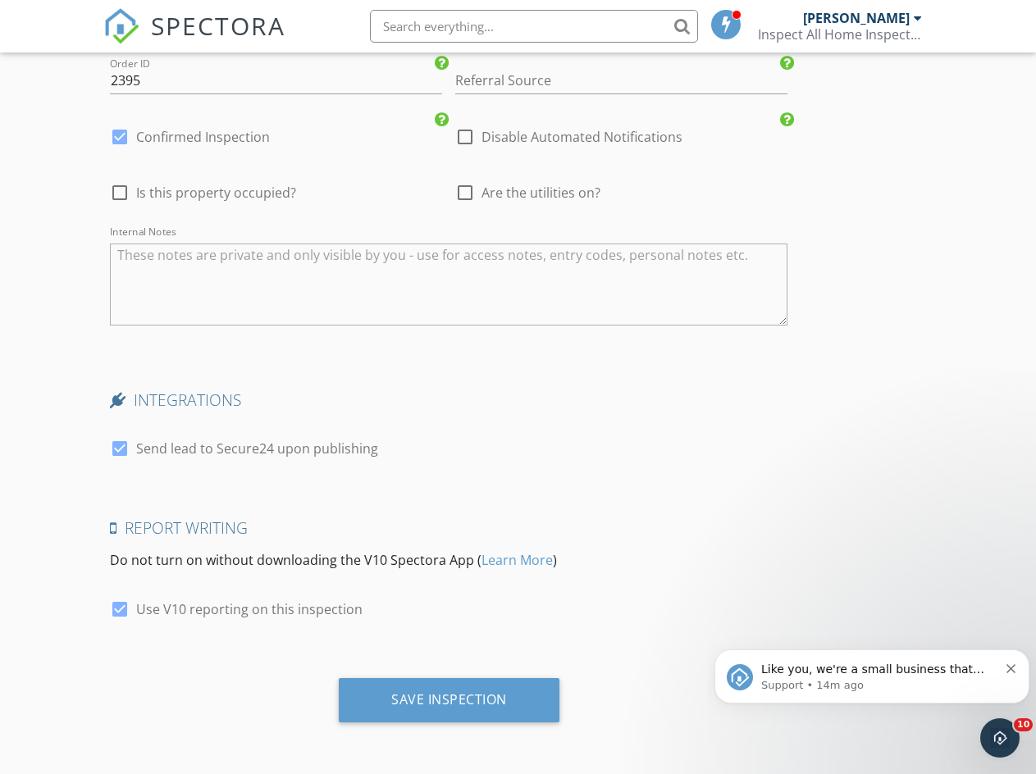
type input "324.96"
click at [391, 707] on div "Save Inspection" at bounding box center [449, 699] width 116 height 16
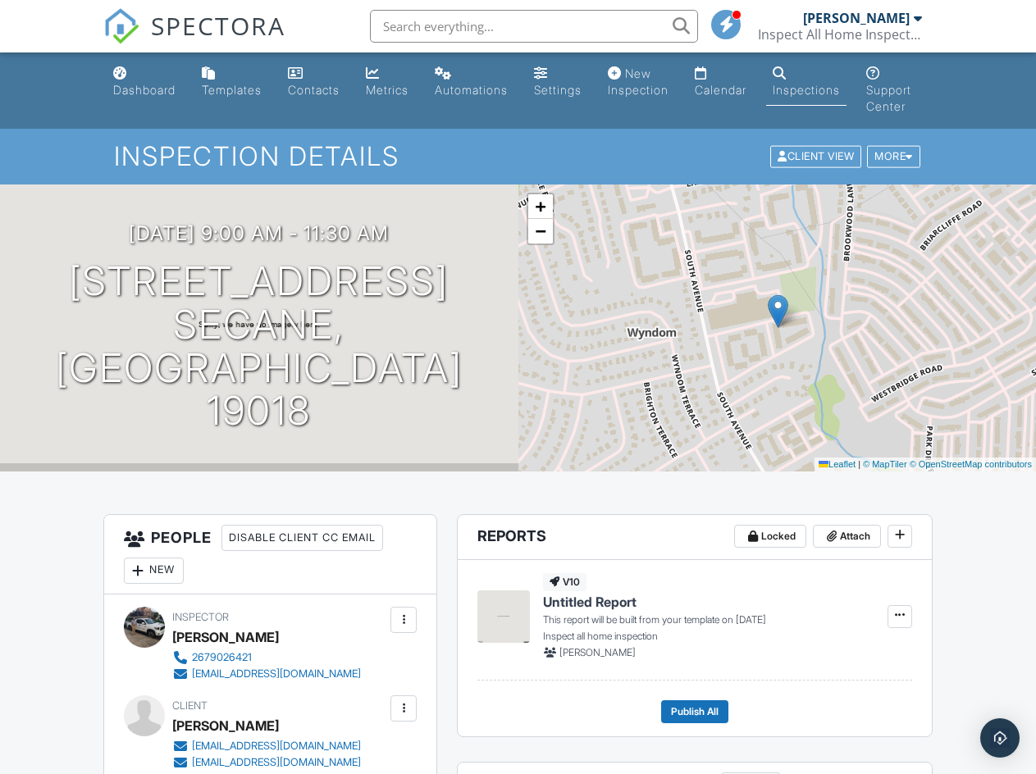
click at [150, 94] on div "Dashboard" at bounding box center [144, 90] width 62 height 14
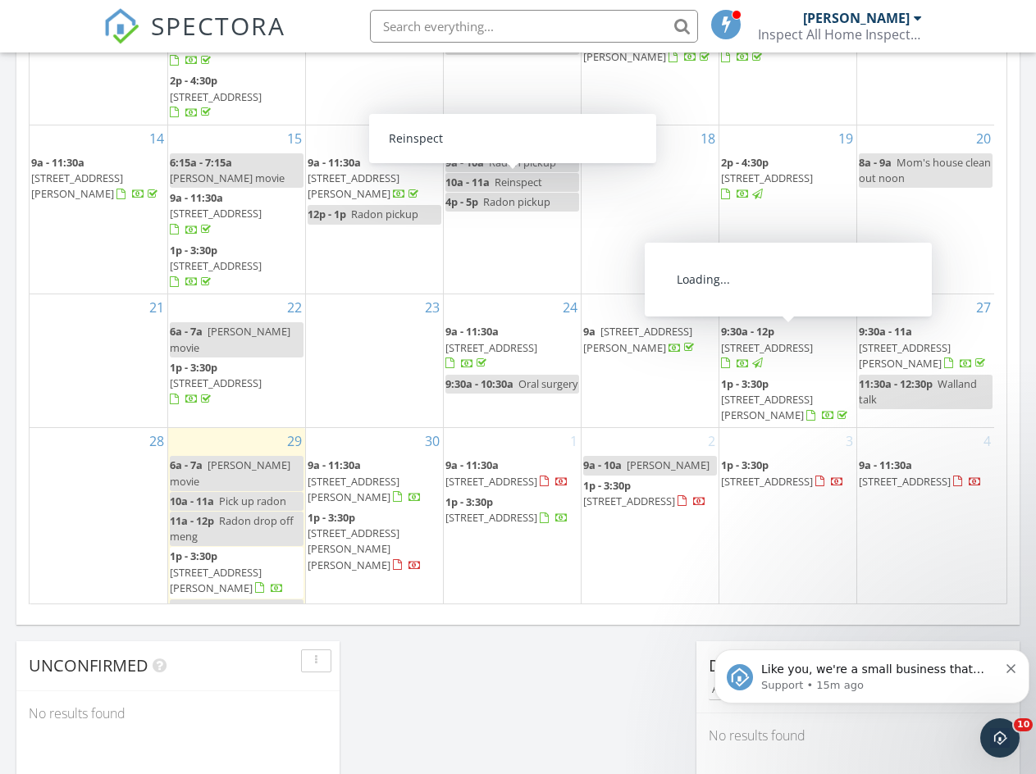
scroll to position [1025, 0]
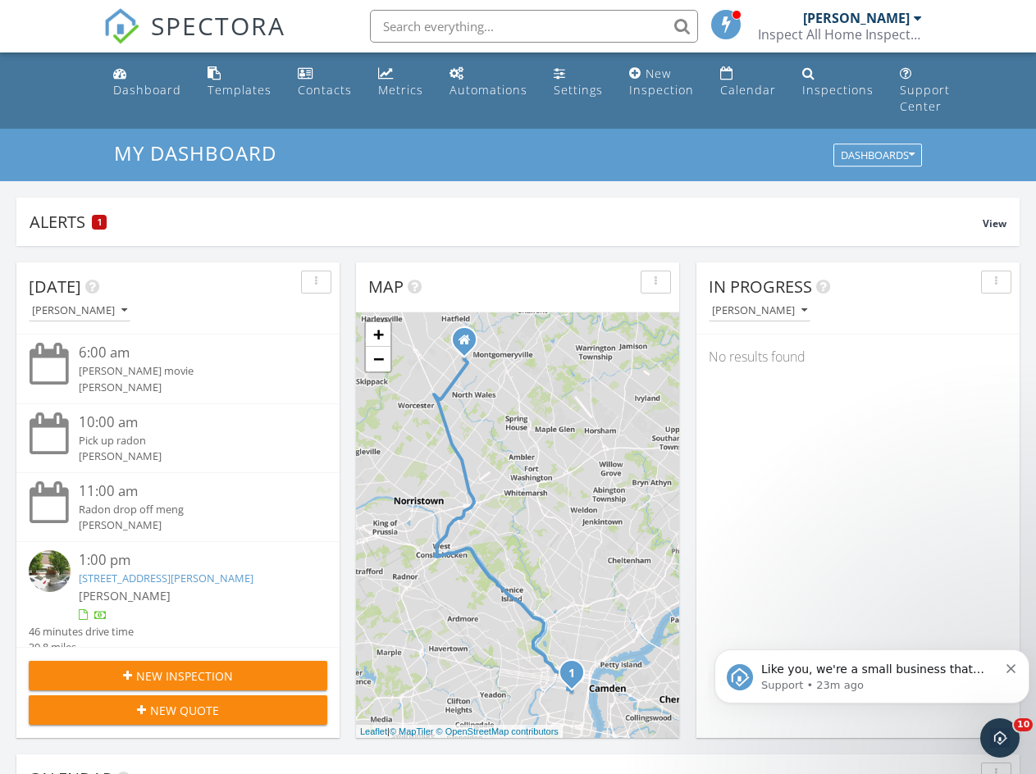
scroll to position [1518, 1061]
